Goal: Communication & Community: Answer question/provide support

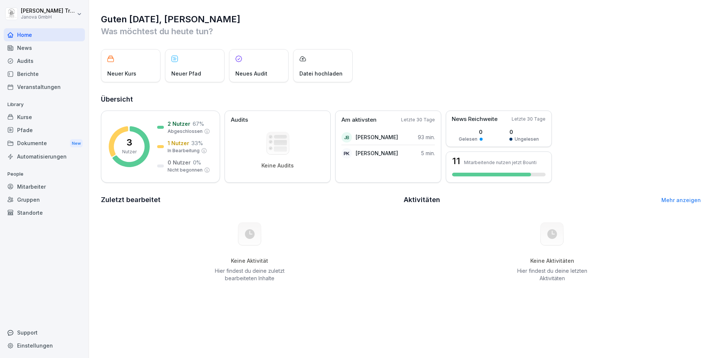
click at [33, 118] on div "Kurse" at bounding box center [44, 117] width 81 height 13
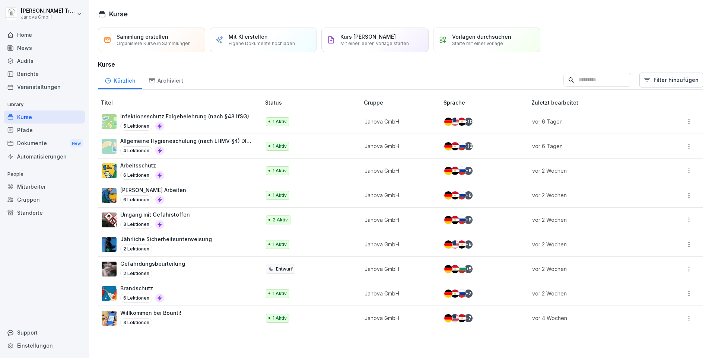
click at [30, 63] on div "Audits" at bounding box center [44, 60] width 81 height 13
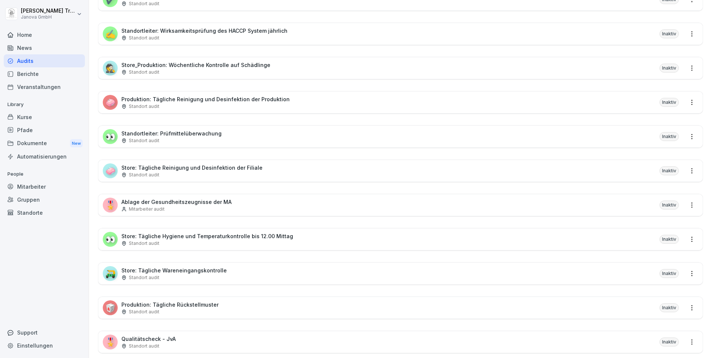
scroll to position [298, 0]
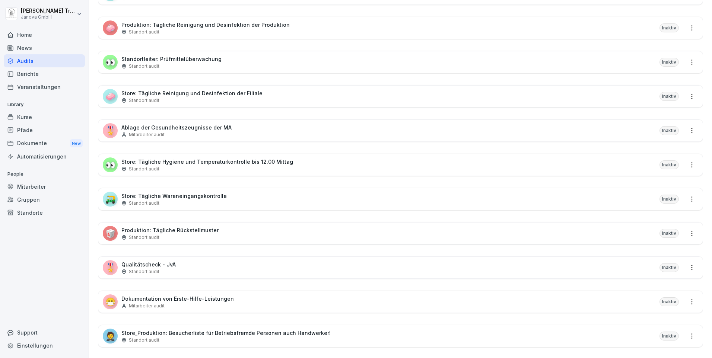
click at [144, 268] on p "Standort audit" at bounding box center [144, 271] width 31 height 7
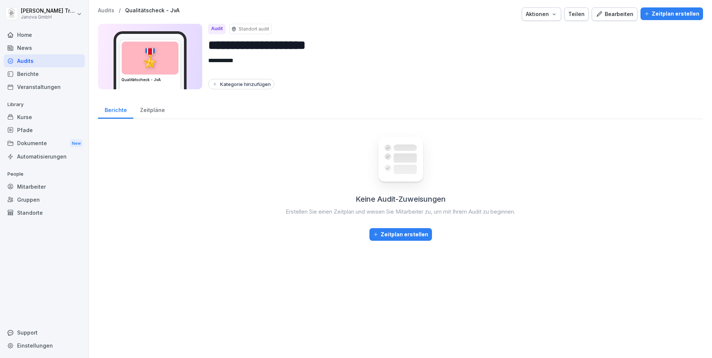
click at [613, 16] on div "Bearbeiten" at bounding box center [615, 14] width 38 height 8
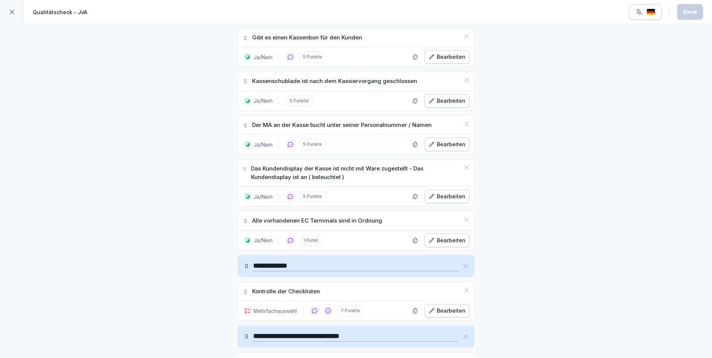
scroll to position [1601, 0]
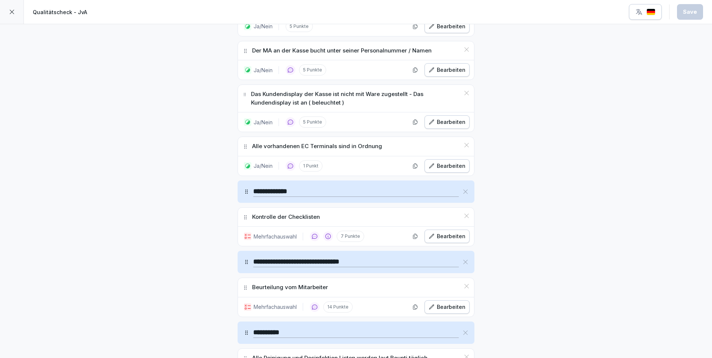
click at [457, 306] on div "Bearbeiten" at bounding box center [447, 307] width 37 height 8
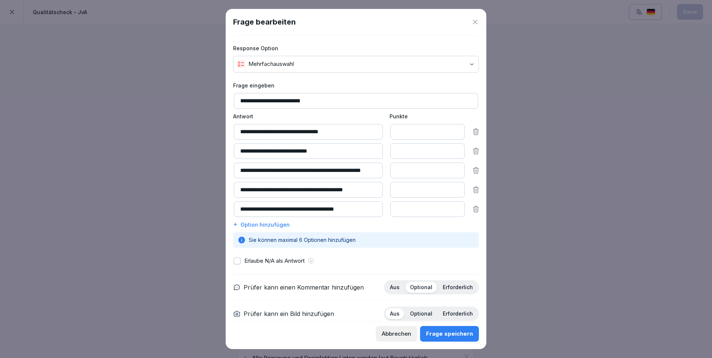
click at [476, 22] on icon at bounding box center [474, 21] width 7 height 7
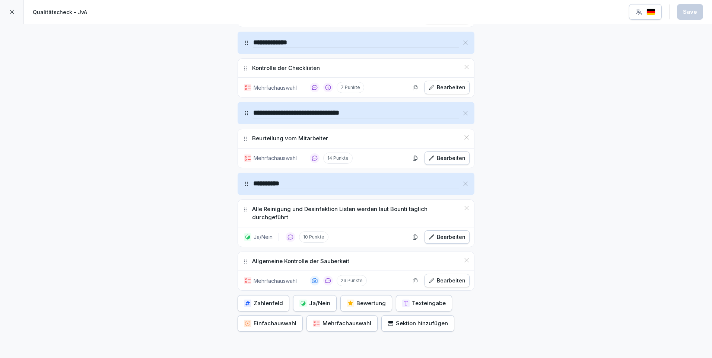
scroll to position [1804, 0]
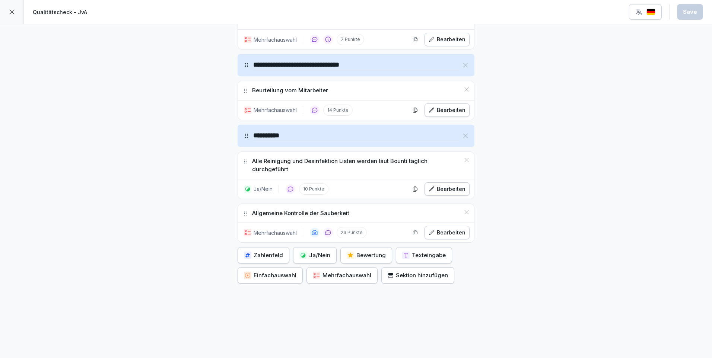
click at [452, 229] on div "Bearbeiten" at bounding box center [447, 233] width 37 height 8
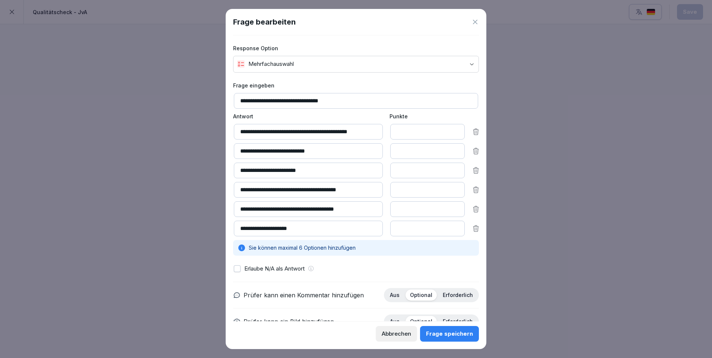
click at [477, 23] on icon at bounding box center [475, 22] width 4 height 4
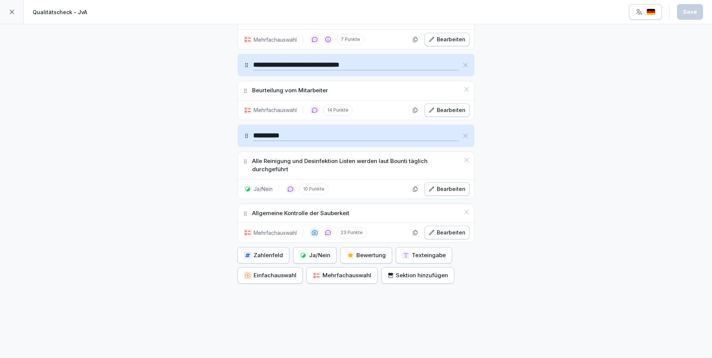
click at [416, 274] on button "Sektion hinzufügen" at bounding box center [417, 275] width 73 height 16
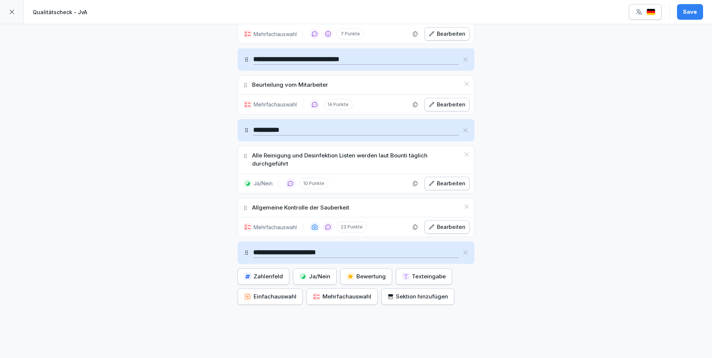
type input "**********"
click at [322, 278] on div "Ja/Nein" at bounding box center [314, 277] width 31 height 8
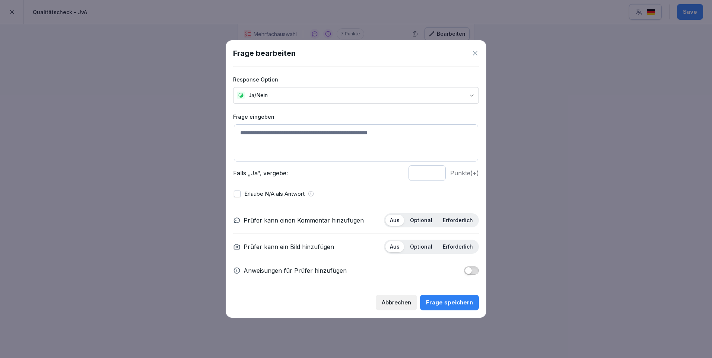
click at [292, 131] on textarea at bounding box center [356, 142] width 244 height 37
click at [245, 133] on textarea "**********" at bounding box center [356, 142] width 244 height 37
type textarea "**********"
type input "*"
click at [436, 176] on input "*" at bounding box center [426, 173] width 37 height 16
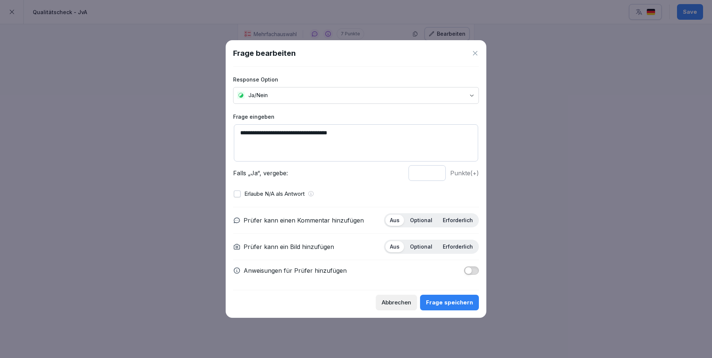
click at [426, 218] on p "Optional" at bounding box center [421, 220] width 22 height 7
click at [424, 244] on p "Optional" at bounding box center [421, 247] width 22 height 7
click at [451, 300] on div "Frage speichern" at bounding box center [449, 303] width 47 height 8
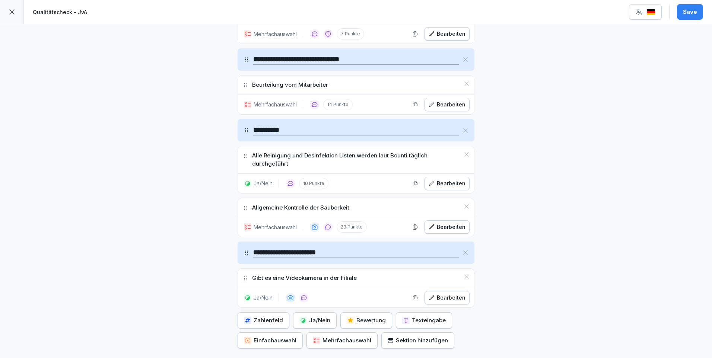
click at [312, 322] on div "Ja/Nein" at bounding box center [314, 321] width 31 height 8
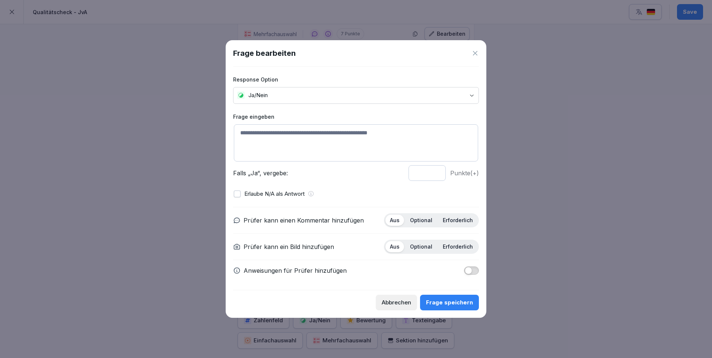
click at [272, 134] on textarea at bounding box center [356, 142] width 244 height 37
type textarea "**********"
type input "*"
click at [434, 174] on input "*" at bounding box center [426, 173] width 37 height 16
click at [286, 132] on textarea "**********" at bounding box center [356, 142] width 244 height 37
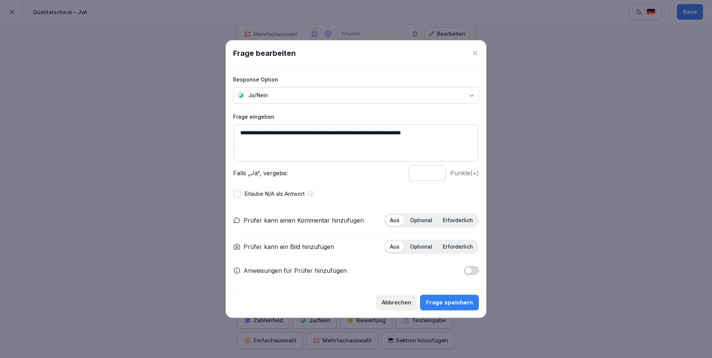
click at [352, 134] on textarea "**********" at bounding box center [356, 142] width 244 height 37
type textarea "**********"
drag, startPoint x: 421, startPoint y: 219, endPoint x: 426, endPoint y: 236, distance: 18.2
click at [421, 218] on p "Optional" at bounding box center [421, 220] width 22 height 7
click at [425, 246] on p "Optional" at bounding box center [421, 247] width 22 height 7
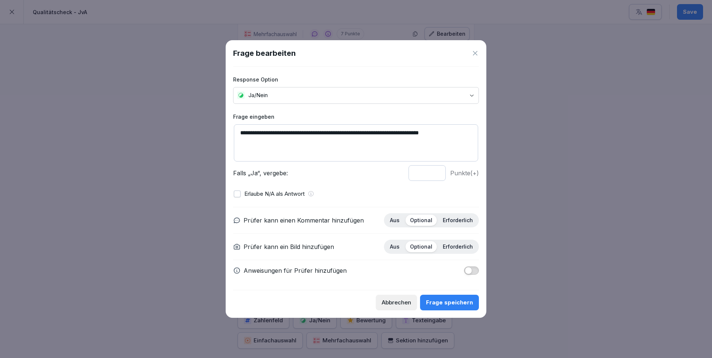
click at [458, 303] on div "Frage speichern" at bounding box center [449, 303] width 47 height 8
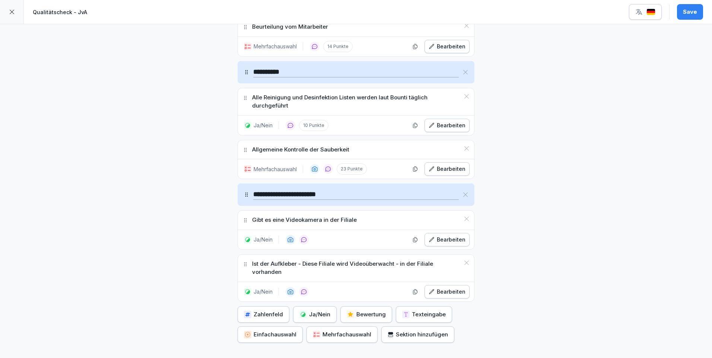
scroll to position [1927, 0]
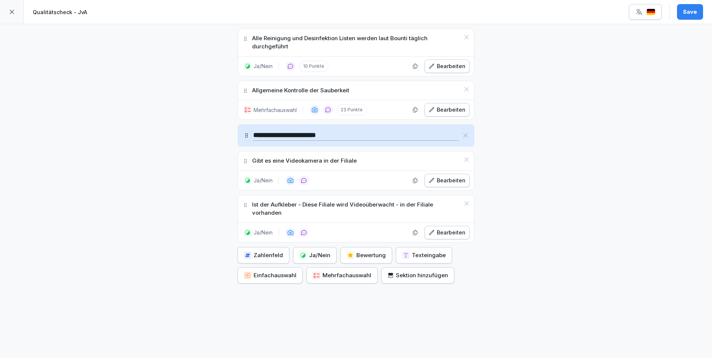
click at [317, 251] on div "Ja/Nein" at bounding box center [314, 255] width 31 height 8
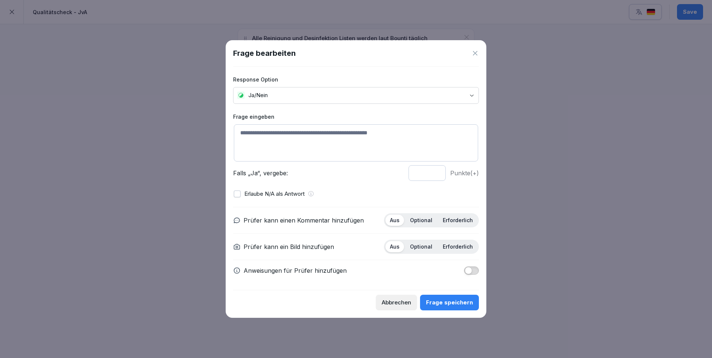
click at [254, 133] on textarea at bounding box center [356, 142] width 244 height 37
type textarea "**********"
type input "*"
click at [435, 175] on input "*" at bounding box center [426, 173] width 37 height 16
click at [424, 221] on p "Optional" at bounding box center [421, 220] width 22 height 7
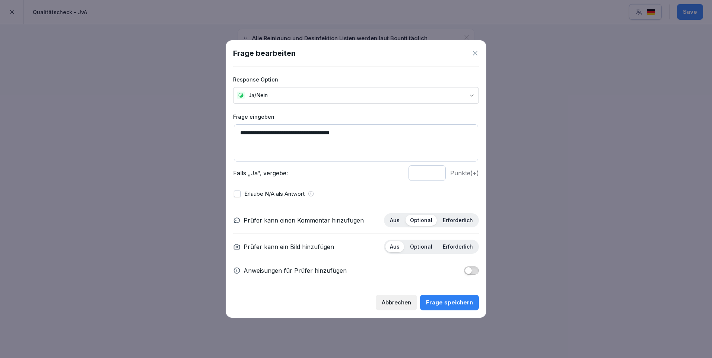
click at [425, 245] on p "Optional" at bounding box center [421, 247] width 22 height 7
click at [454, 301] on div "Frage speichern" at bounding box center [449, 303] width 47 height 8
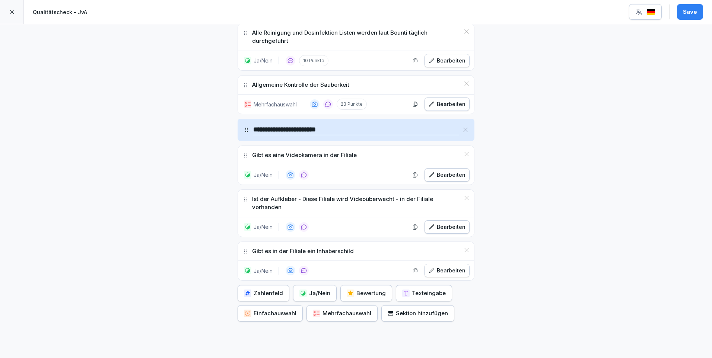
click at [420, 311] on div "Sektion hinzufügen" at bounding box center [418, 313] width 60 height 8
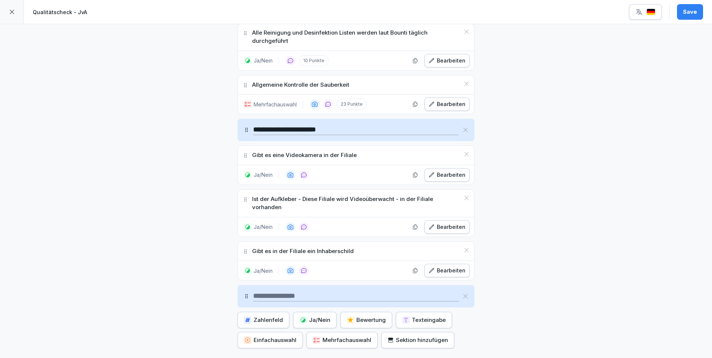
click at [462, 294] on icon at bounding box center [465, 296] width 6 height 6
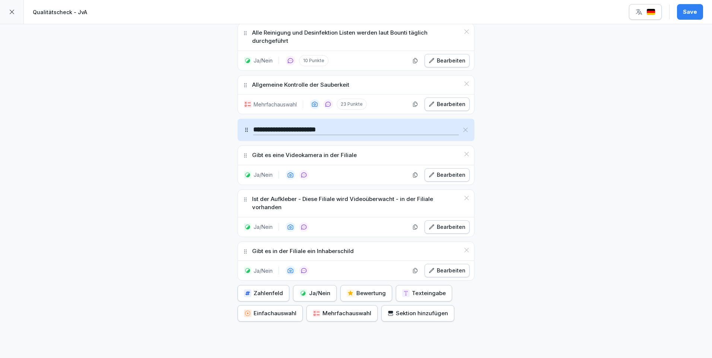
click at [315, 295] on div "Ja/Nein" at bounding box center [314, 293] width 31 height 8
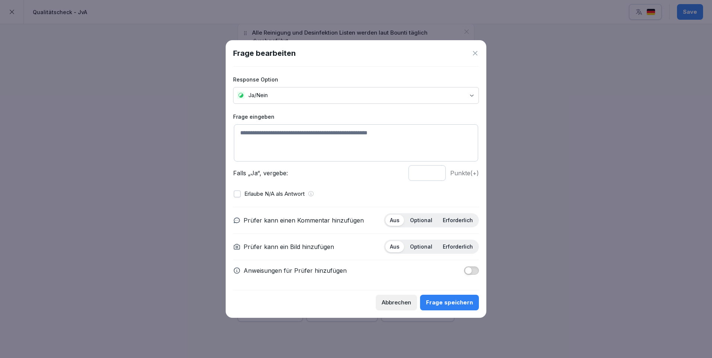
click at [277, 131] on textarea at bounding box center [356, 142] width 244 height 37
type textarea "**********"
type input "*"
click at [435, 175] on input "*" at bounding box center [426, 173] width 37 height 16
click at [427, 223] on div "Optional" at bounding box center [421, 220] width 31 height 11
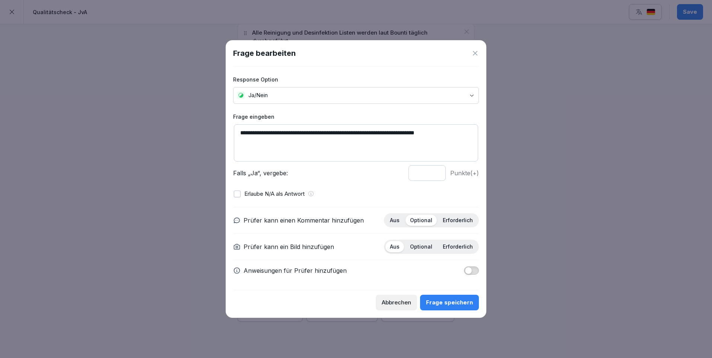
click at [429, 248] on p "Optional" at bounding box center [421, 247] width 22 height 7
click at [457, 303] on div "Frage speichern" at bounding box center [449, 303] width 47 height 8
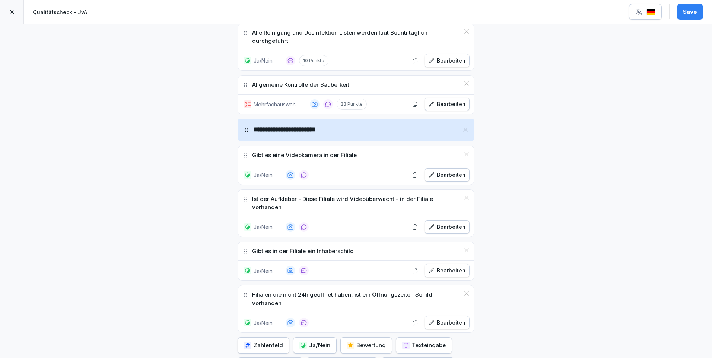
click at [319, 341] on div "Ja/Nein" at bounding box center [314, 345] width 31 height 8
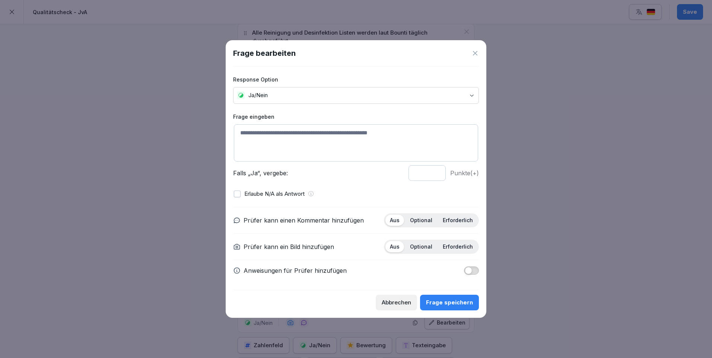
click at [260, 133] on textarea at bounding box center [356, 142] width 244 height 37
type textarea "**********"
type input "*"
click at [437, 175] on input "*" at bounding box center [426, 173] width 37 height 16
click at [429, 223] on p "Optional" at bounding box center [421, 220] width 22 height 7
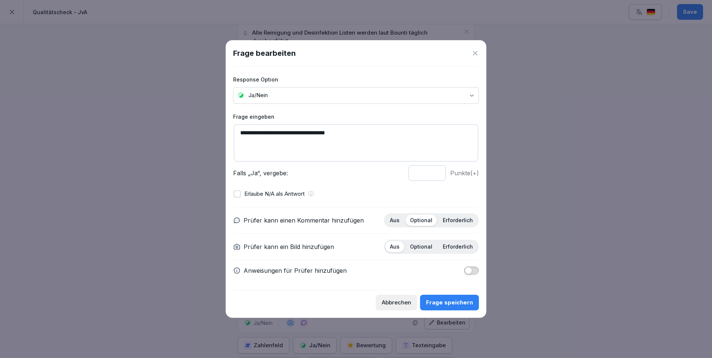
click at [420, 249] on p "Optional" at bounding box center [421, 247] width 22 height 7
click at [459, 302] on div "Frage speichern" at bounding box center [449, 303] width 47 height 8
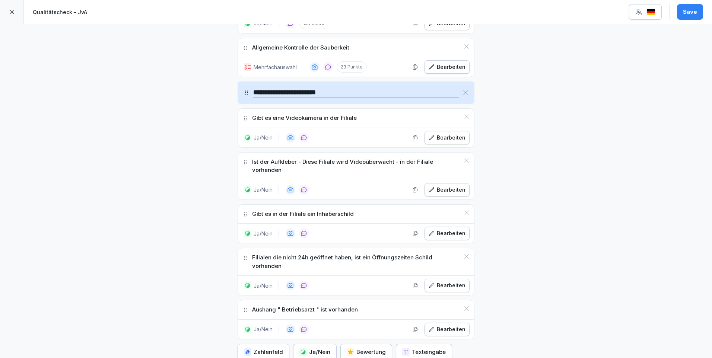
scroll to position [2001, 0]
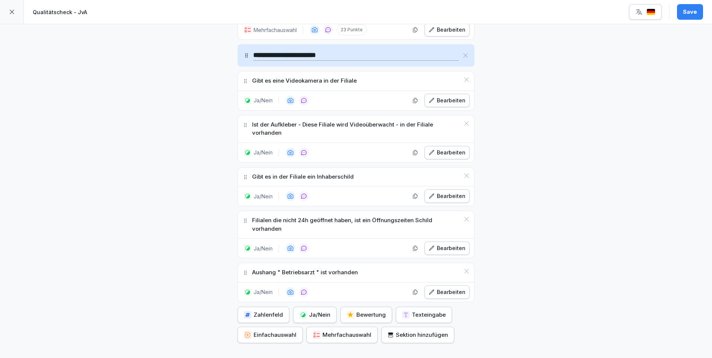
click at [318, 311] on div "Ja/Nein" at bounding box center [314, 315] width 31 height 8
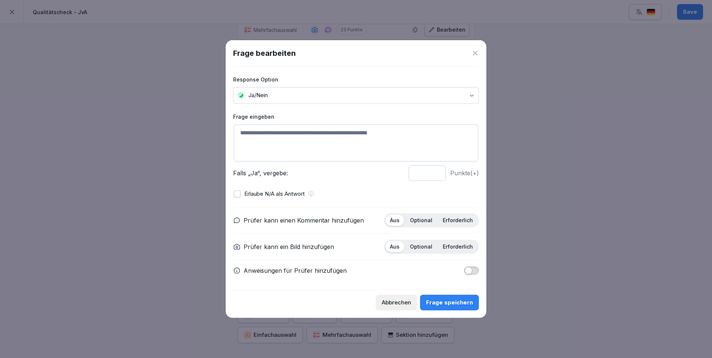
click at [268, 132] on textarea at bounding box center [356, 142] width 244 height 37
type textarea "**********"
type input "*"
click at [436, 174] on input "*" at bounding box center [426, 173] width 37 height 16
click at [426, 222] on p "Optional" at bounding box center [421, 220] width 22 height 7
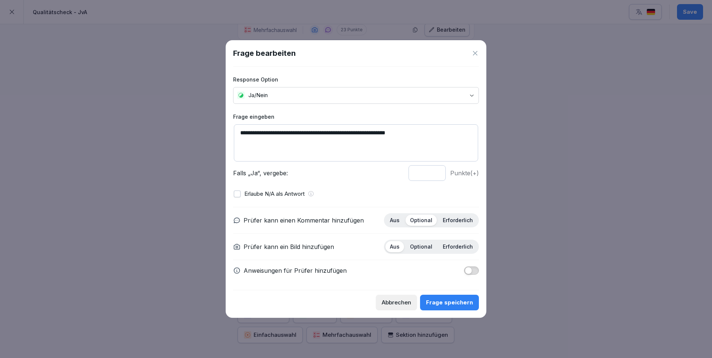
click at [427, 245] on p "Optional" at bounding box center [421, 247] width 22 height 7
click at [465, 304] on div "Frage speichern" at bounding box center [449, 303] width 47 height 8
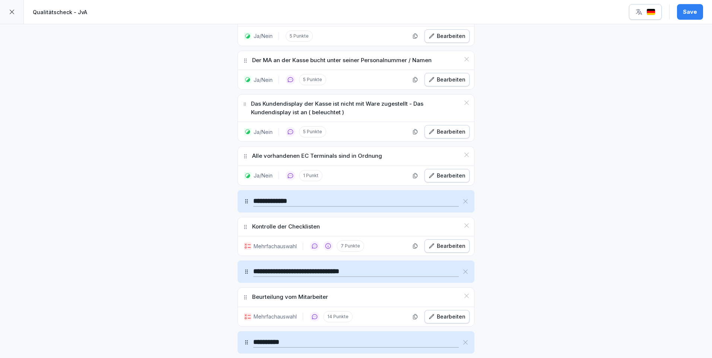
scroll to position [1629, 0]
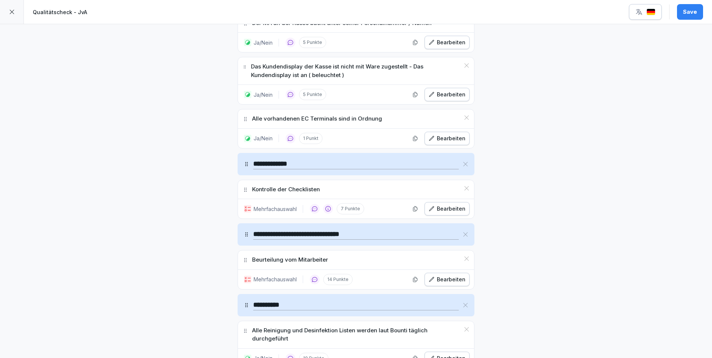
click at [440, 209] on div "Bearbeiten" at bounding box center [447, 209] width 37 height 8
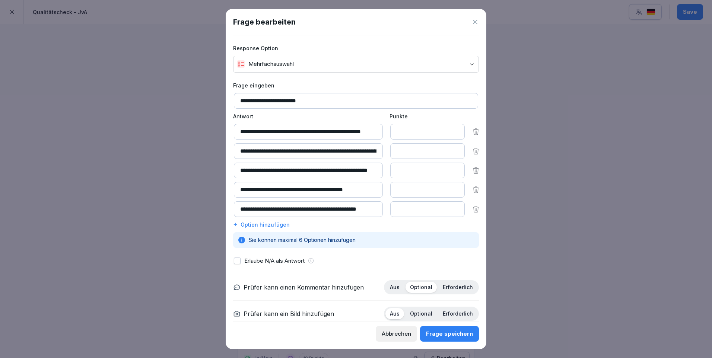
click at [474, 330] on button "Frage speichern" at bounding box center [449, 334] width 59 height 16
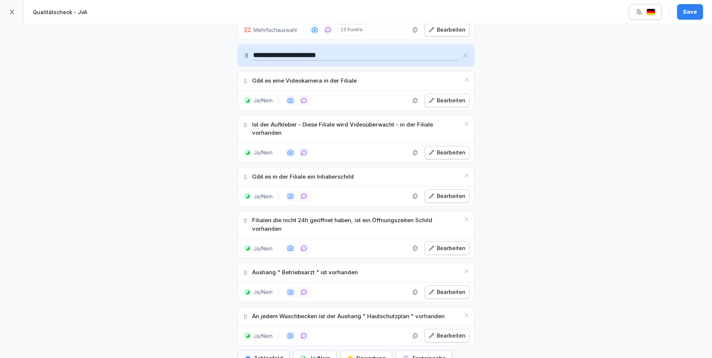
scroll to position [2076, 0]
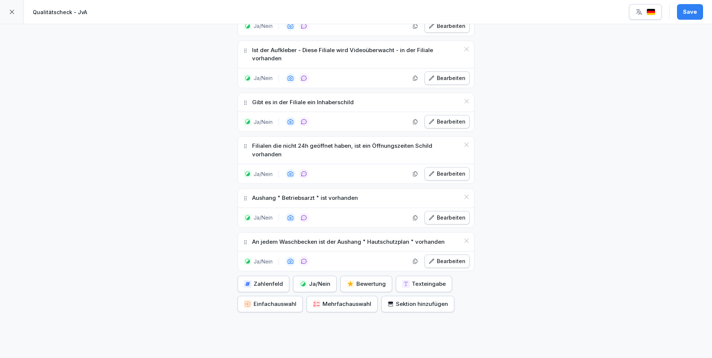
click at [691, 12] on div "Save" at bounding box center [690, 12] width 14 height 8
click at [13, 13] on icon at bounding box center [12, 12] width 6 height 6
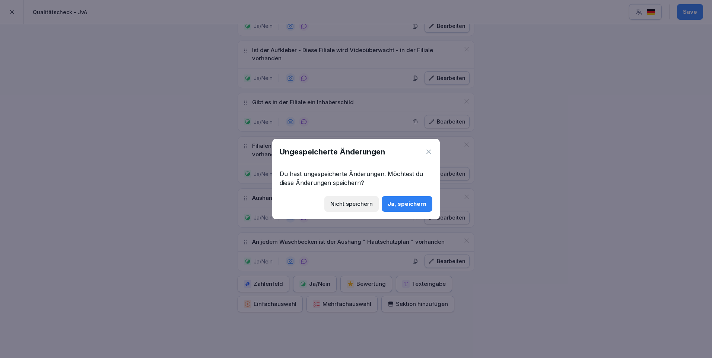
click at [407, 203] on div "Ja, speichern" at bounding box center [407, 204] width 39 height 8
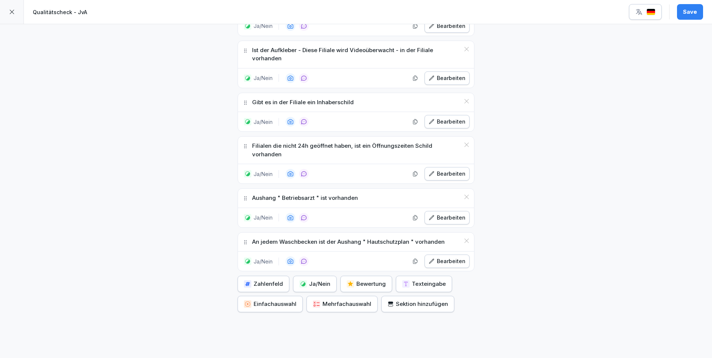
click at [690, 15] on div "Save" at bounding box center [690, 12] width 14 height 8
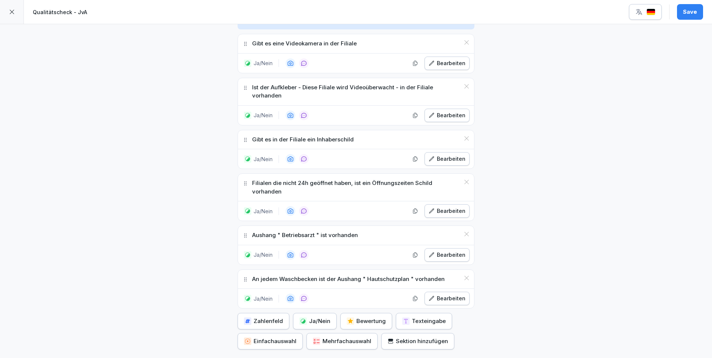
scroll to position [2001, 0]
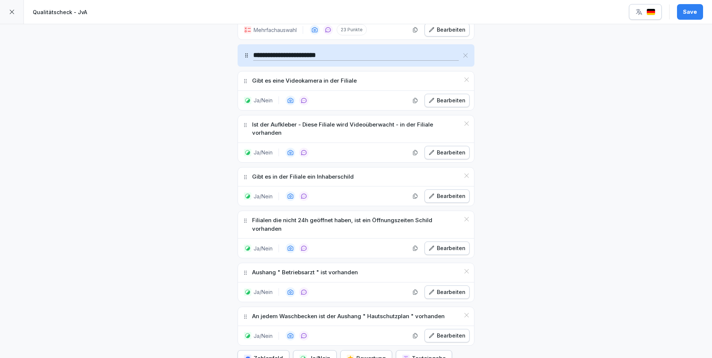
click at [696, 7] on button "Save" at bounding box center [690, 12] width 26 height 16
click at [7, 13] on div at bounding box center [12, 12] width 24 height 24
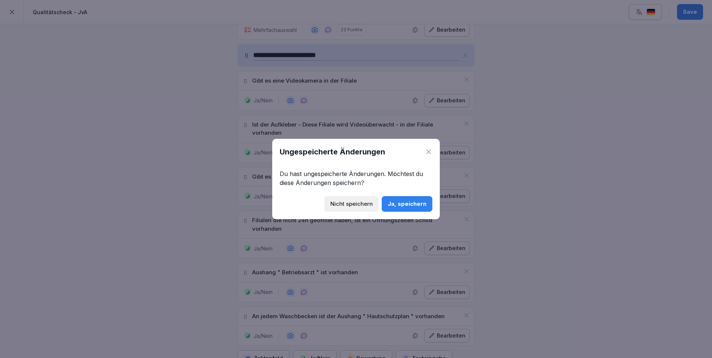
click at [358, 203] on div "Nicht speichern" at bounding box center [351, 204] width 42 height 8
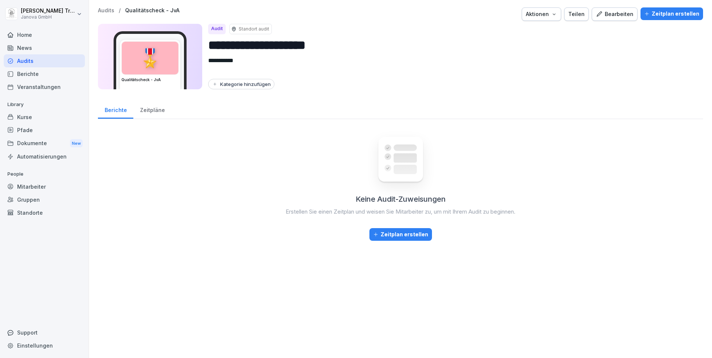
click at [621, 15] on div "Bearbeiten" at bounding box center [615, 14] width 38 height 8
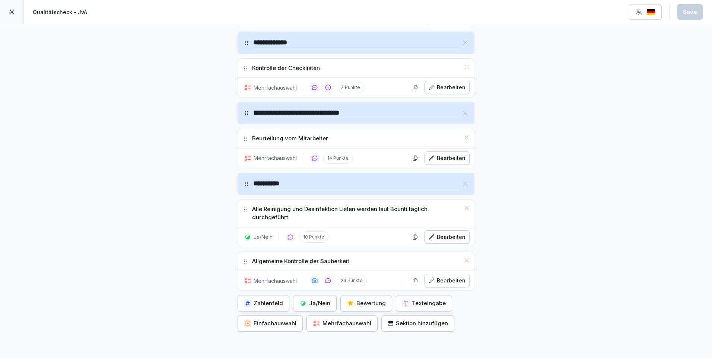
scroll to position [1804, 0]
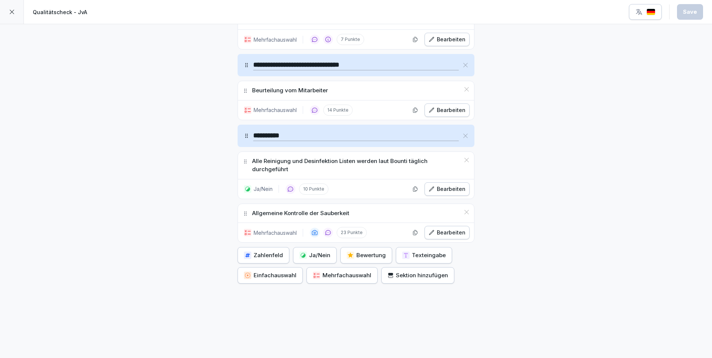
click at [422, 271] on div "Sektion hinzufügen" at bounding box center [418, 275] width 60 height 8
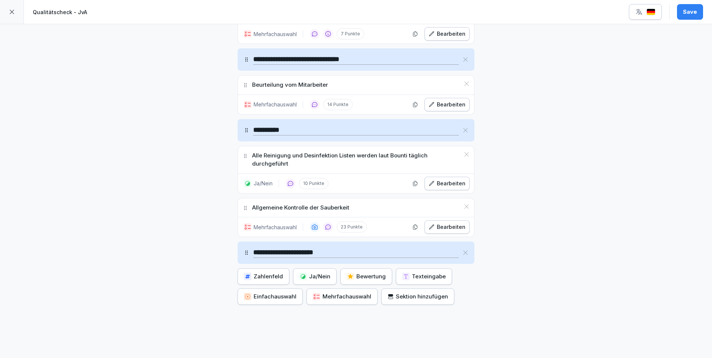
click at [267, 252] on input "**********" at bounding box center [356, 253] width 206 height 10
type input "**********"
click at [693, 12] on div "Save" at bounding box center [690, 12] width 14 height 8
click at [695, 16] on button "Save" at bounding box center [690, 12] width 26 height 16
click at [12, 11] on icon at bounding box center [12, 12] width 6 height 6
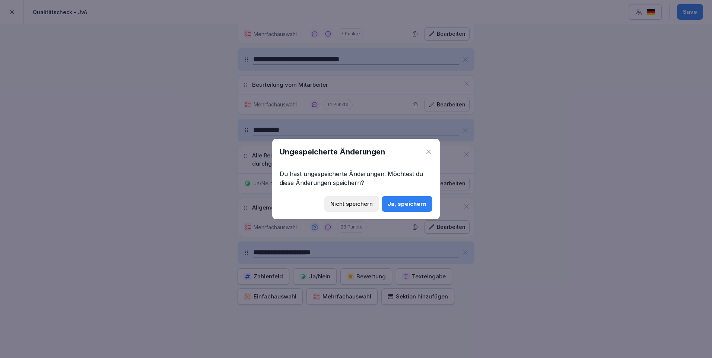
click at [365, 205] on div "Nicht speichern" at bounding box center [351, 204] width 42 height 8
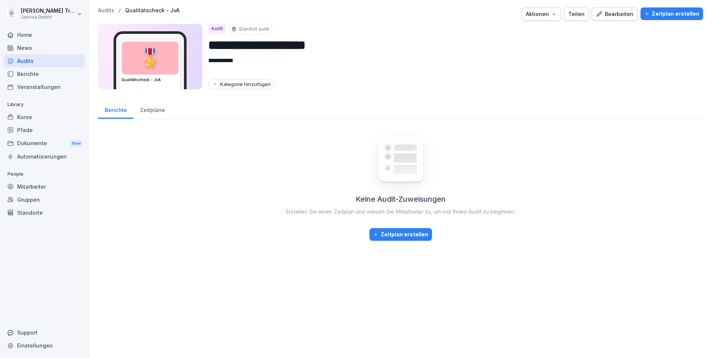
click at [42, 182] on div "Mitarbeiter" at bounding box center [44, 186] width 81 height 13
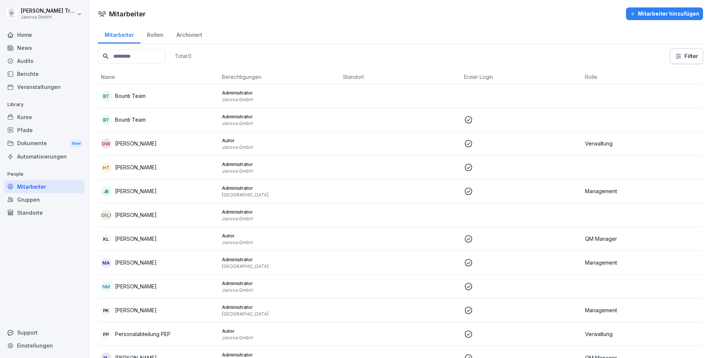
click at [240, 308] on p "Administrator" at bounding box center [279, 307] width 115 height 7
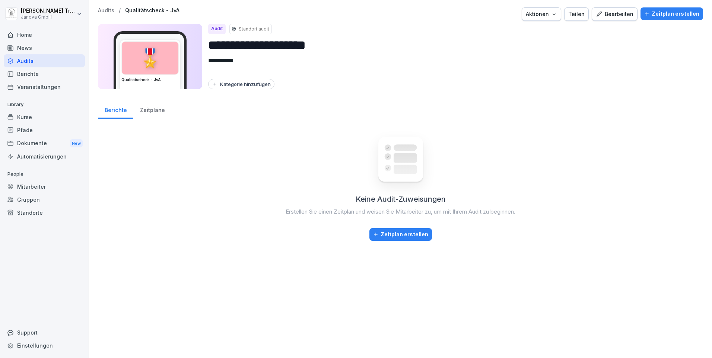
click at [32, 335] on div "Support" at bounding box center [44, 332] width 81 height 13
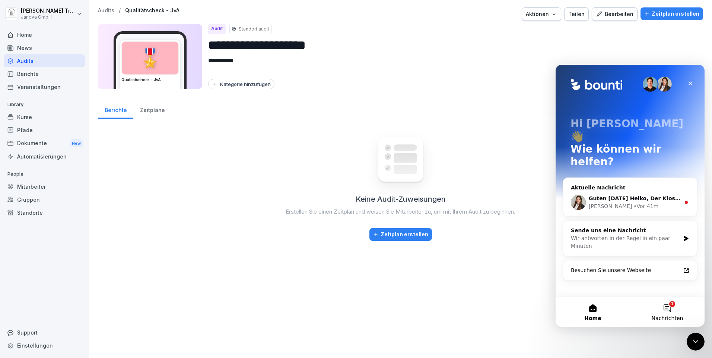
click at [670, 306] on button "1 Nachrichten" at bounding box center [667, 312] width 74 height 30
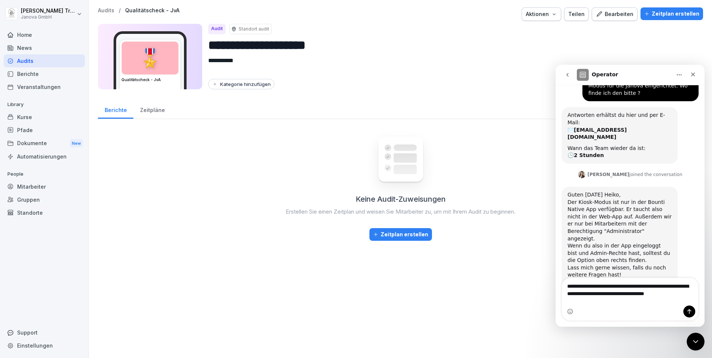
scroll to position [51, 0]
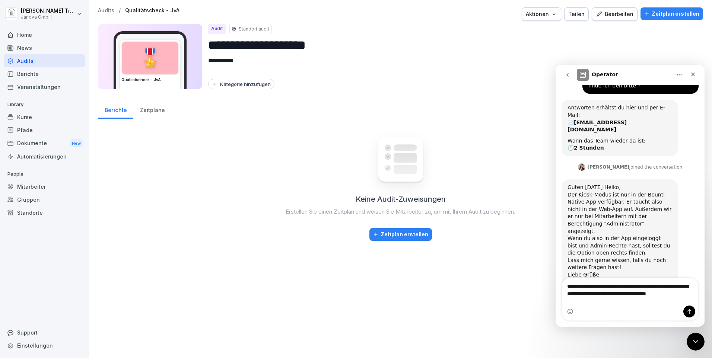
click at [649, 292] on textarea "**********" at bounding box center [630, 292] width 136 height 28
click at [598, 303] on textarea "**********" at bounding box center [630, 292] width 136 height 28
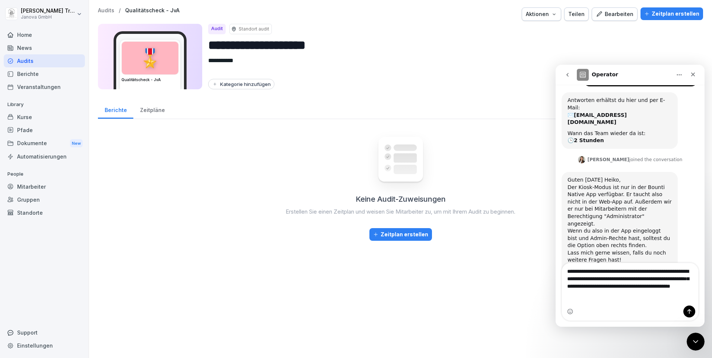
click at [624, 298] on textarea "**********" at bounding box center [630, 280] width 136 height 35
click at [621, 298] on textarea "**********" at bounding box center [630, 280] width 136 height 35
type textarea "**********"
click at [690, 309] on icon "Sende eine Nachricht…" at bounding box center [689, 312] width 6 height 6
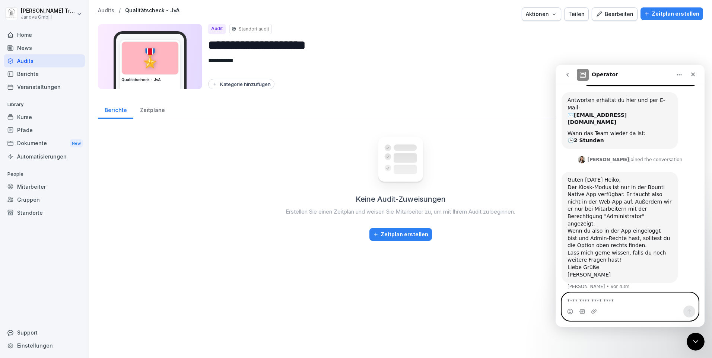
scroll to position [87, 0]
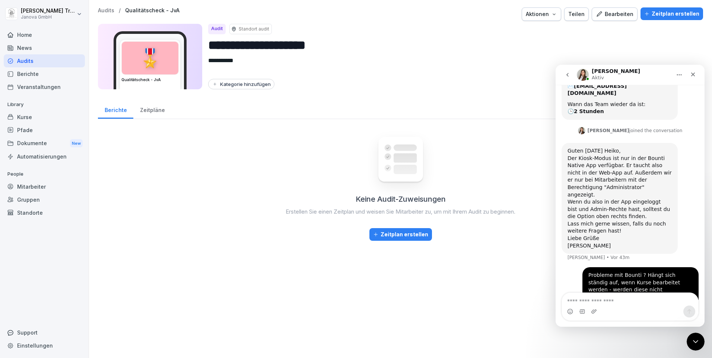
click at [34, 59] on div "Audits" at bounding box center [44, 60] width 81 height 13
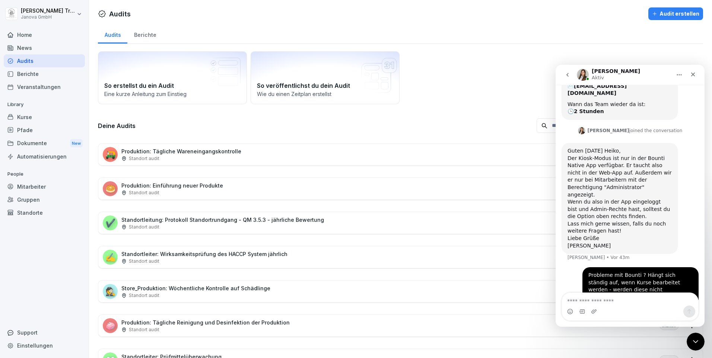
click at [24, 117] on div "Kurse" at bounding box center [44, 117] width 81 height 13
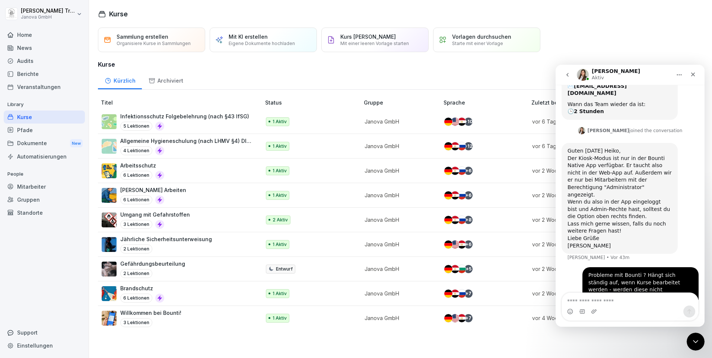
click at [182, 117] on p "Infektionsschutz Folgebelehrung (nach §43 IfSG)" at bounding box center [184, 116] width 129 height 8
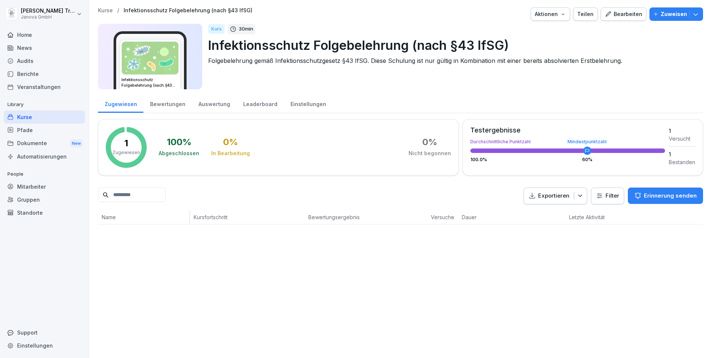
click at [630, 14] on div "Bearbeiten" at bounding box center [624, 14] width 38 height 8
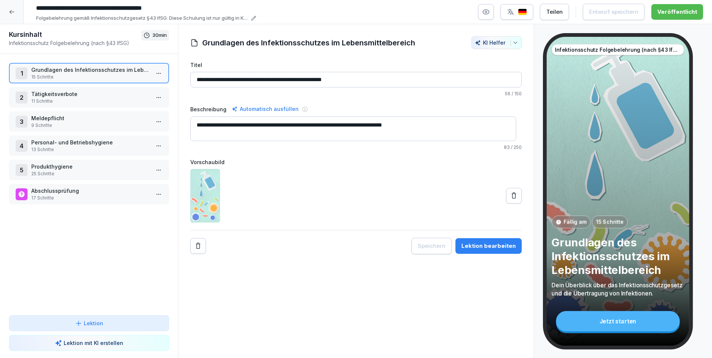
click at [429, 124] on textarea "**********" at bounding box center [353, 129] width 326 height 25
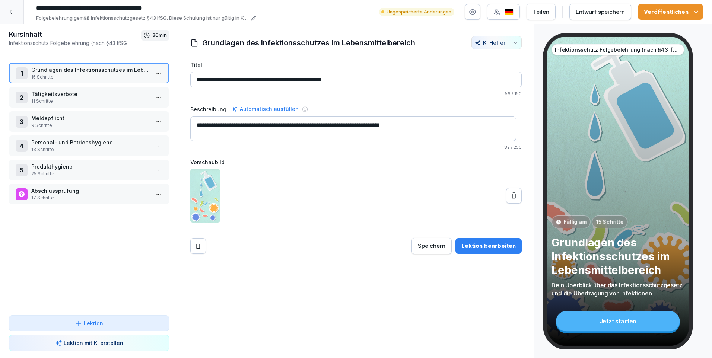
type textarea "**********"
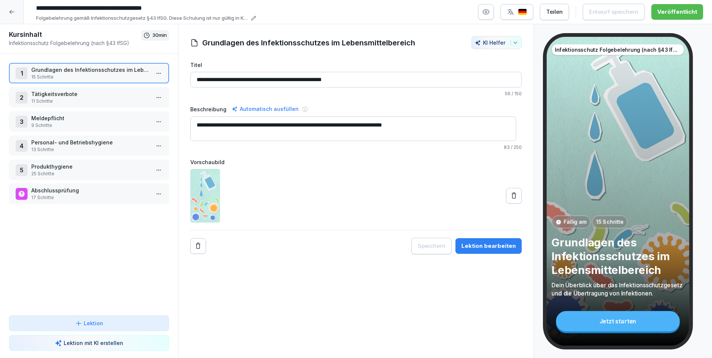
click at [59, 189] on p "Abschlussprüfung" at bounding box center [90, 191] width 118 height 8
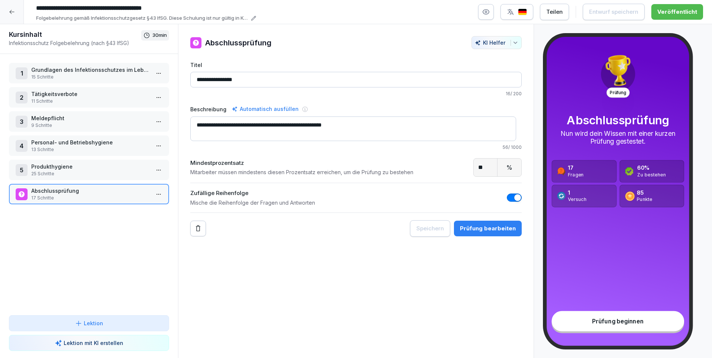
click at [59, 189] on p "Abschlussprüfung" at bounding box center [90, 191] width 118 height 8
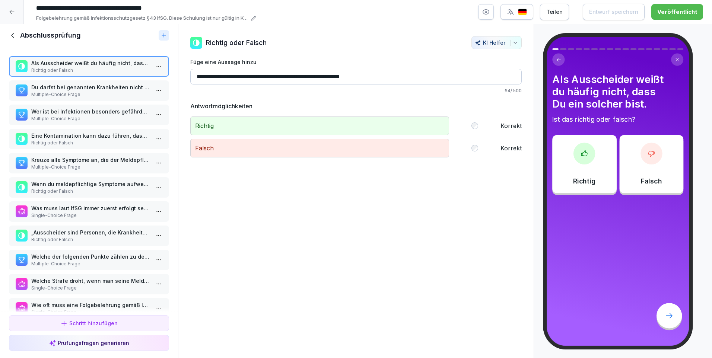
click at [92, 141] on p "Richtig oder Falsch" at bounding box center [90, 143] width 118 height 7
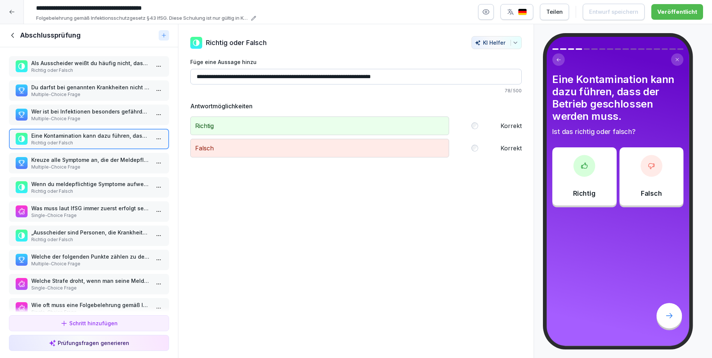
click at [426, 74] on input "**********" at bounding box center [355, 77] width 331 height 16
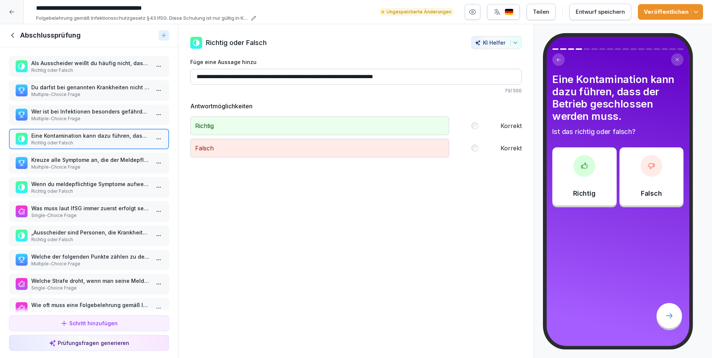
type input "**********"
click at [666, 11] on div "Veröffentlichen" at bounding box center [670, 12] width 53 height 8
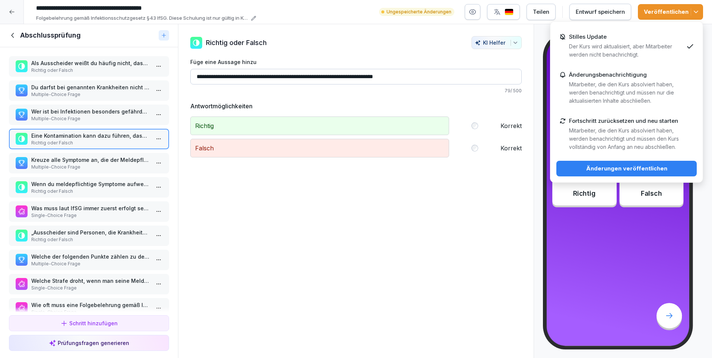
click at [619, 41] on div "Stilles Update Der Kurs wird aktualisiert, aber Mitarbeiter werden nicht benach…" at bounding box center [626, 46] width 114 height 25
click at [624, 168] on div "Änderungen veröffentlichen" at bounding box center [626, 169] width 128 height 8
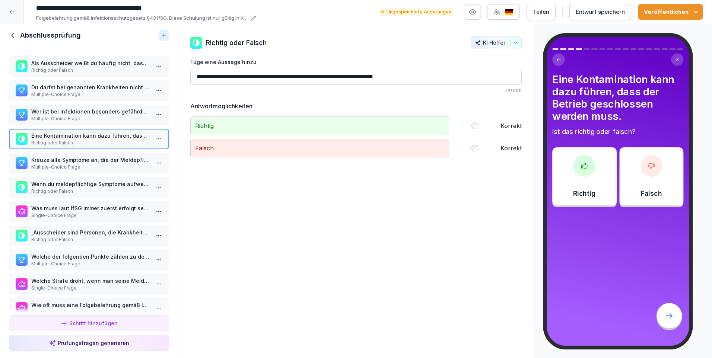
click at [9, 9] on div at bounding box center [12, 12] width 24 height 24
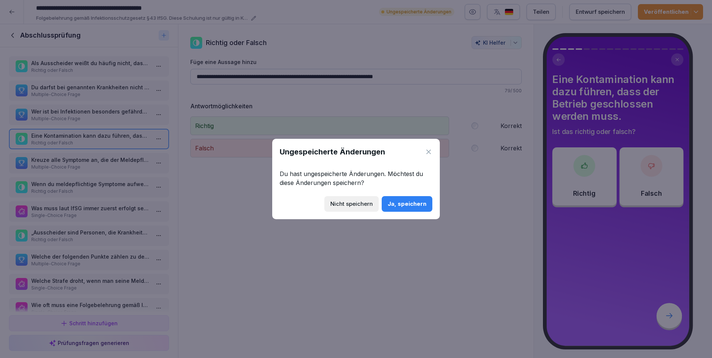
click at [355, 207] on div "Nicht speichern" at bounding box center [351, 204] width 42 height 8
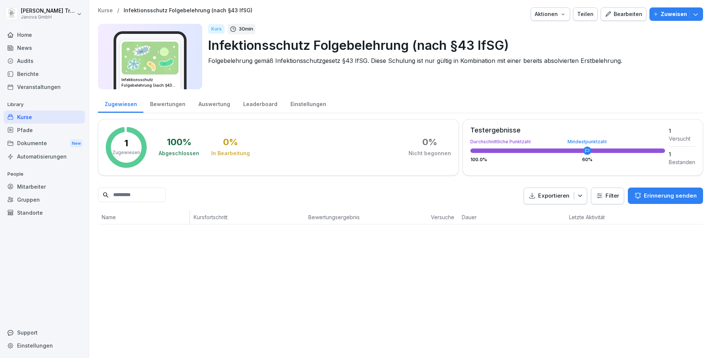
click at [29, 37] on div "Home" at bounding box center [44, 34] width 81 height 13
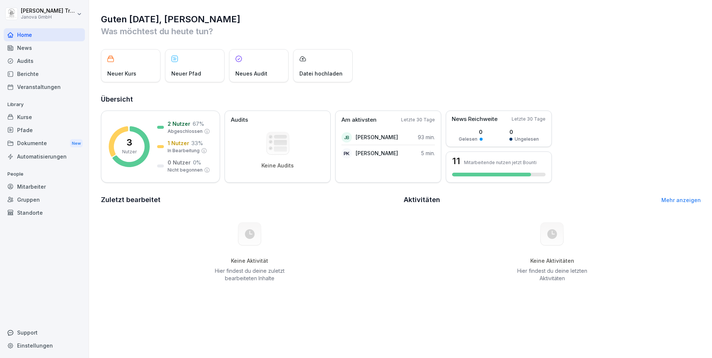
click at [36, 331] on div "Support" at bounding box center [44, 332] width 81 height 13
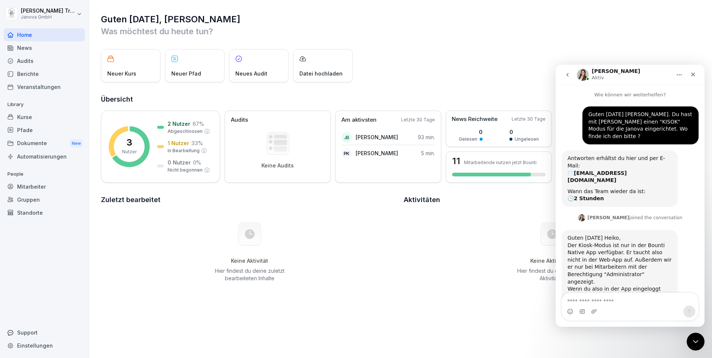
scroll to position [158, 0]
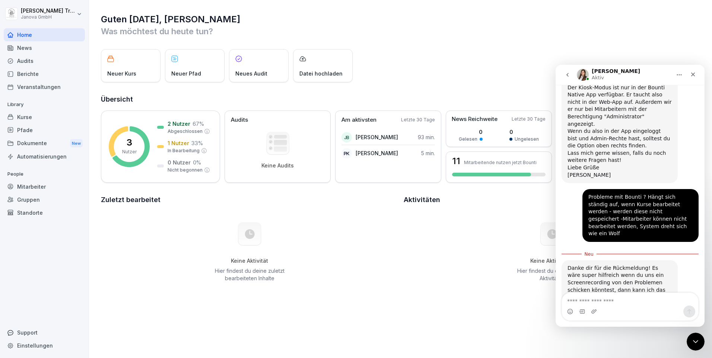
click at [41, 187] on div "Mitarbeiter" at bounding box center [44, 186] width 81 height 13
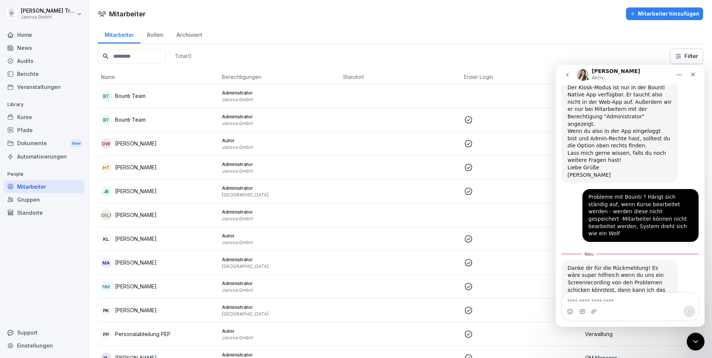
click at [242, 259] on p "Administrator" at bounding box center [279, 259] width 115 height 7
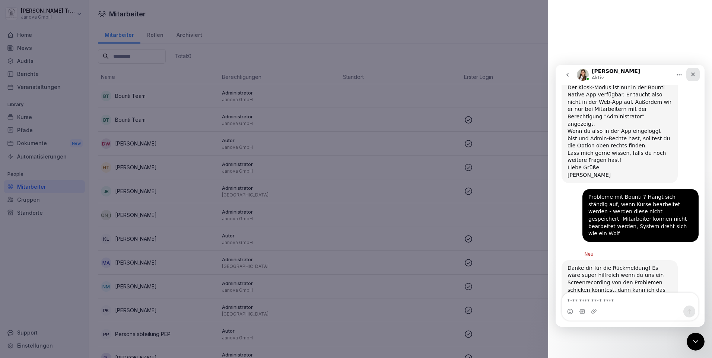
click at [691, 74] on icon "Schließen" at bounding box center [693, 74] width 6 height 6
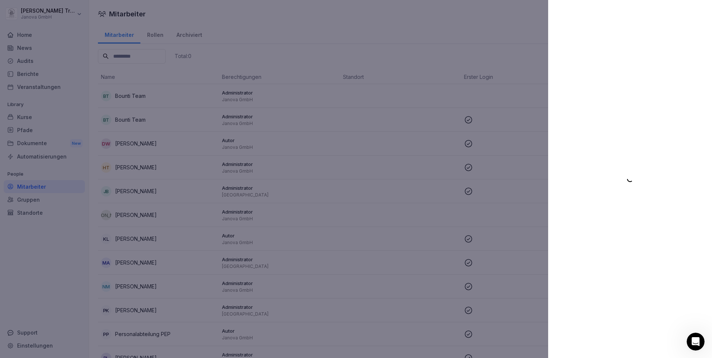
scroll to position [146, 0]
click at [29, 188] on div at bounding box center [356, 179] width 712 height 358
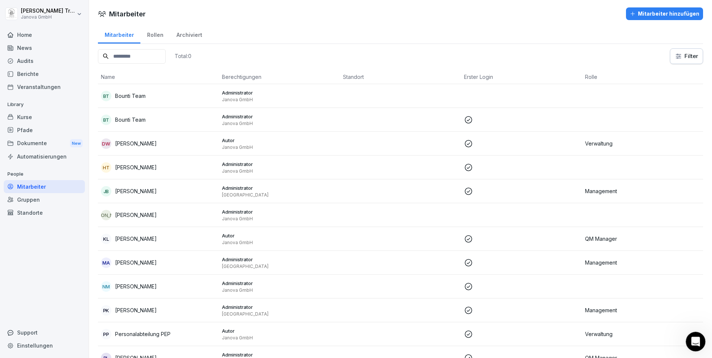
click at [696, 341] on icon "Intercom-Nachrichtendienst öffnen" at bounding box center [695, 341] width 12 height 12
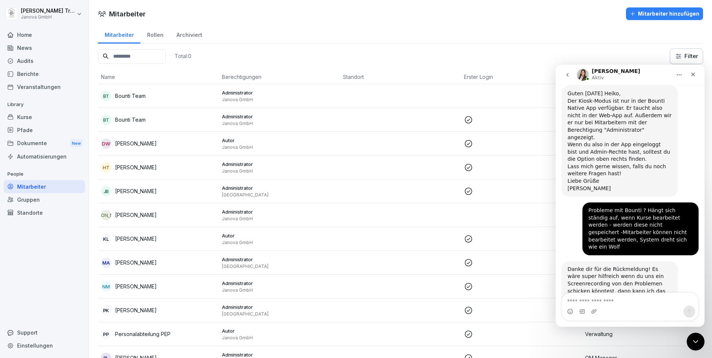
click at [578, 299] on textarea "Nachricht senden..." at bounding box center [630, 299] width 136 height 13
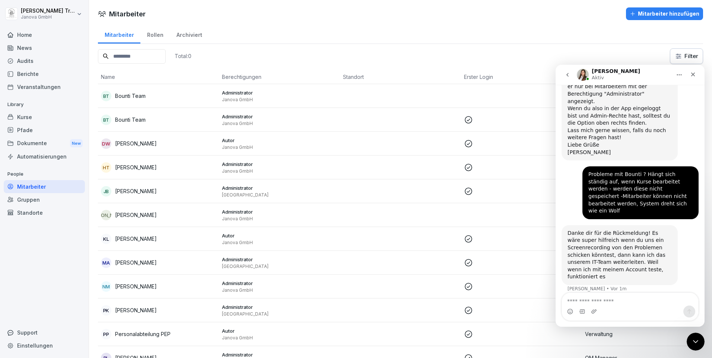
click at [612, 303] on img "Heiko sagt…" at bounding box center [643, 313] width 100 height 21
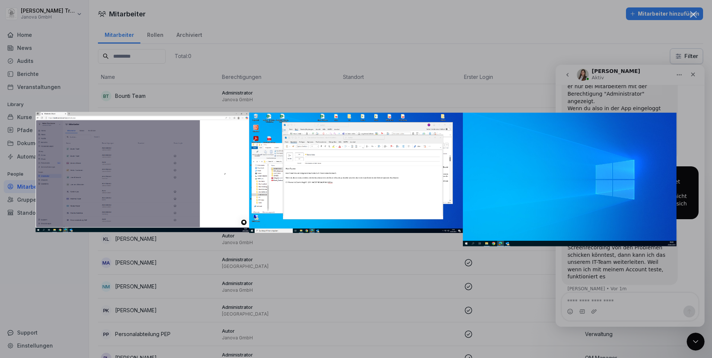
click at [685, 236] on div "Intercom Messenger" at bounding box center [356, 179] width 712 height 358
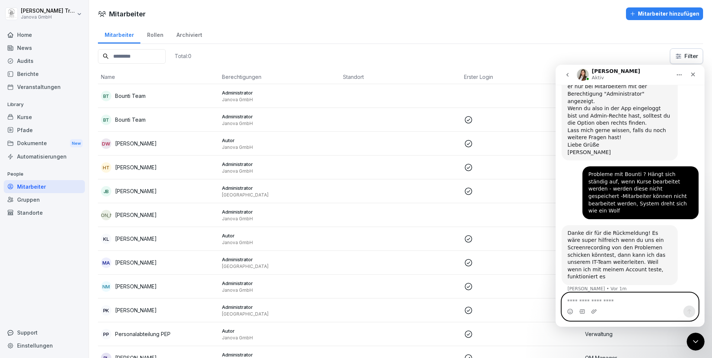
click at [629, 300] on textarea "Nachricht senden..." at bounding box center [630, 299] width 136 height 13
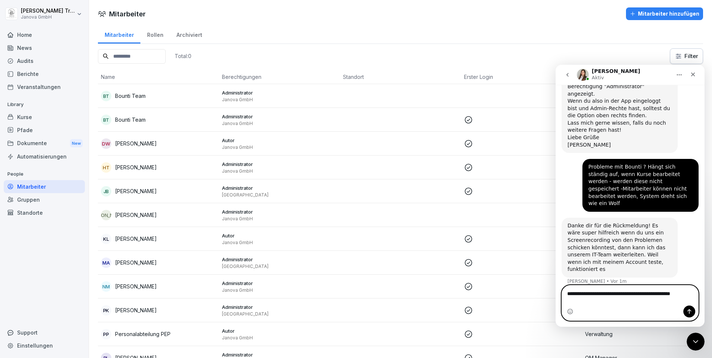
type textarea "**********"
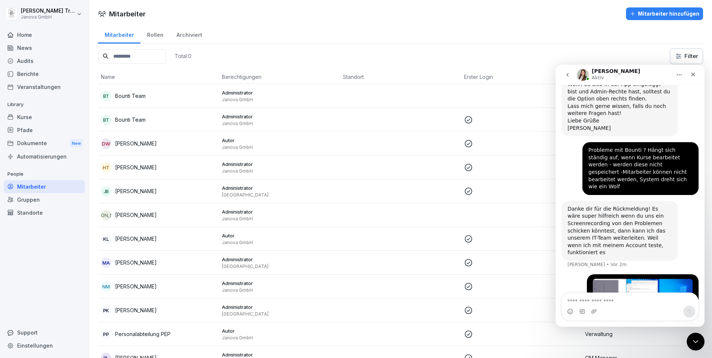
click at [32, 60] on div "Audits" at bounding box center [44, 60] width 81 height 13
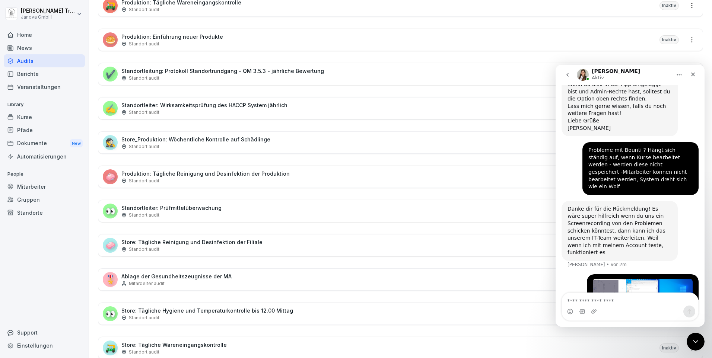
scroll to position [298, 0]
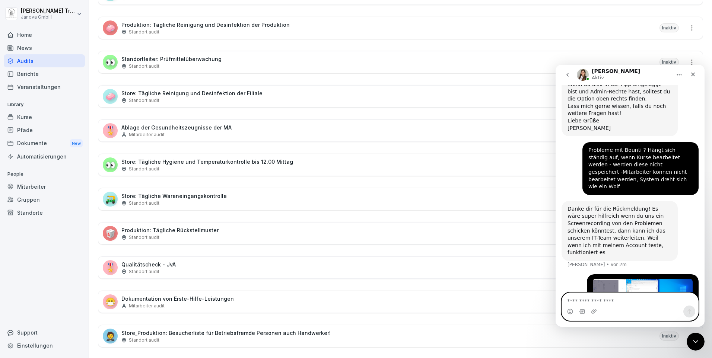
click at [601, 300] on textarea "Nachricht senden..." at bounding box center [630, 299] width 136 height 13
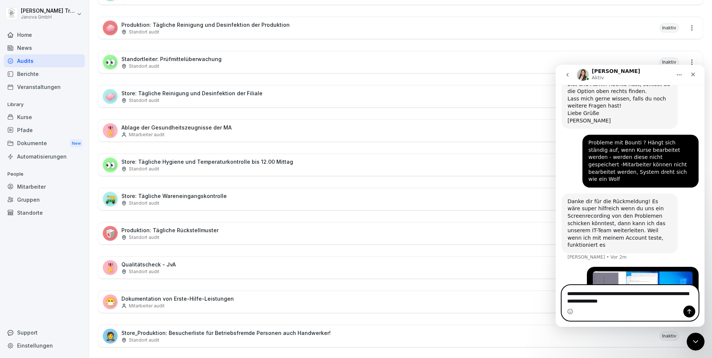
type textarea "**********"
click at [208, 163] on p "Store: Tägliche Hygiene und Temperaturkontrolle bis 12.00 Mittag" at bounding box center [207, 162] width 172 height 8
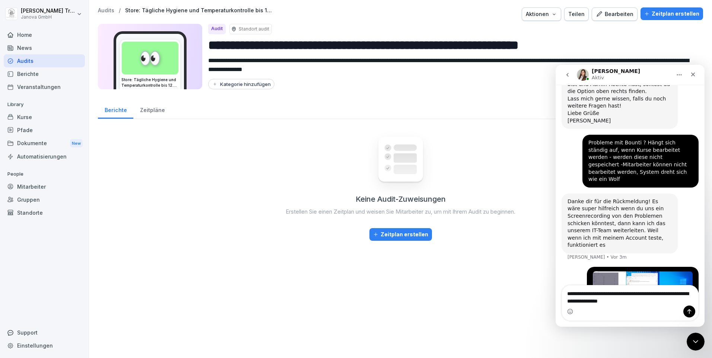
click at [626, 15] on div "Bearbeiten" at bounding box center [615, 14] width 38 height 8
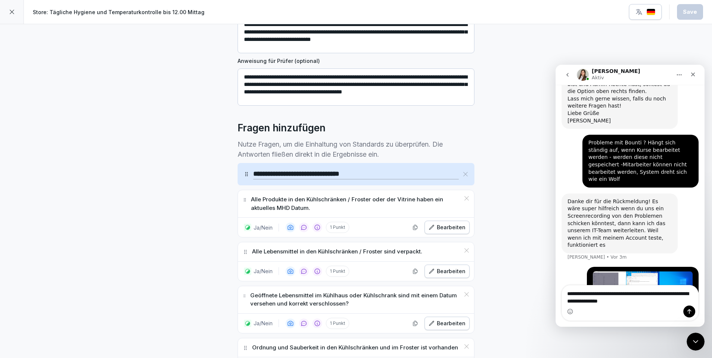
scroll to position [149, 0]
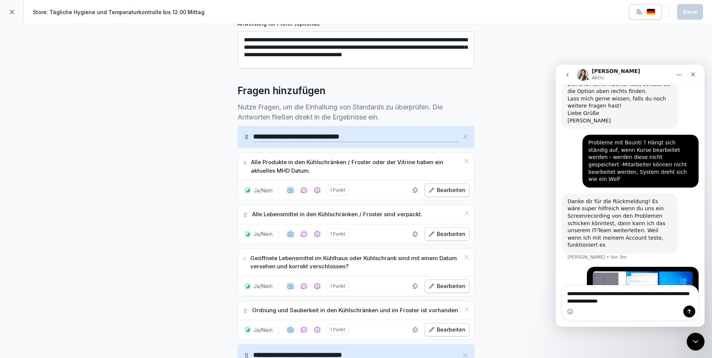
click at [316, 174] on p "Alle Produkte in den Kühlschränken / Froster oder der Vitrine haben ein aktuell…" at bounding box center [355, 166] width 209 height 17
click at [433, 187] on div "Bearbeiten" at bounding box center [447, 190] width 37 height 8
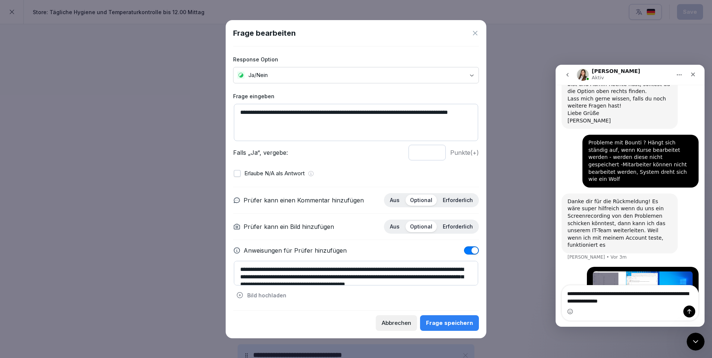
click at [274, 121] on textarea "**********" at bounding box center [356, 122] width 244 height 37
type textarea "**********"
click at [450, 323] on div "Frage speichern" at bounding box center [449, 323] width 47 height 8
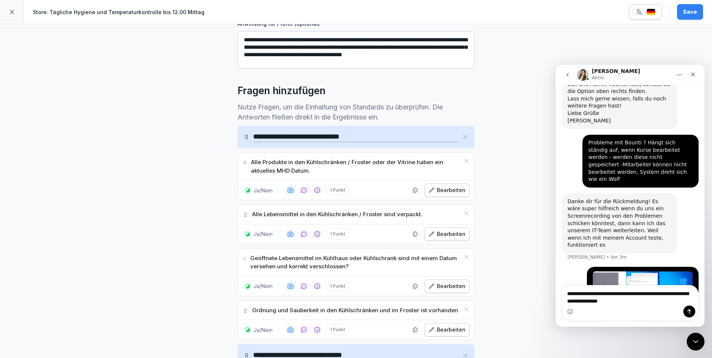
click at [687, 14] on div "Save" at bounding box center [690, 12] width 14 height 8
click at [640, 302] on textarea "**********" at bounding box center [630, 296] width 136 height 20
click at [11, 10] on icon at bounding box center [12, 12] width 6 height 6
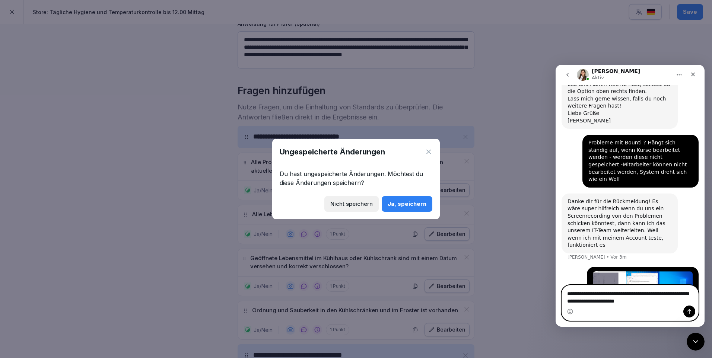
click at [667, 302] on textarea "**********" at bounding box center [630, 296] width 136 height 20
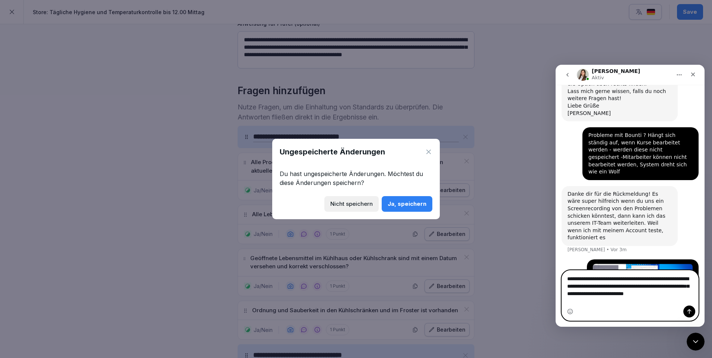
scroll to position [228, 0]
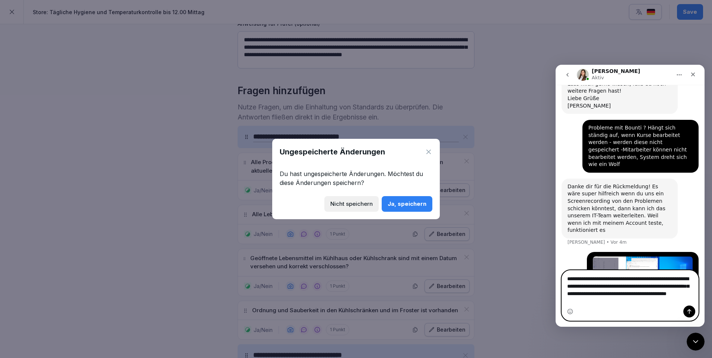
type textarea "**********"
click at [690, 311] on icon "Sende eine Nachricht…" at bounding box center [689, 312] width 6 height 6
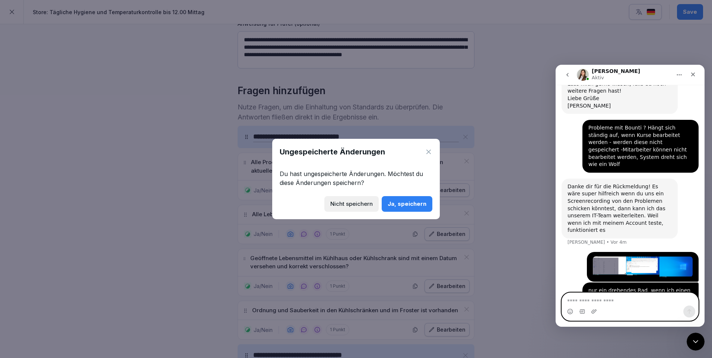
scroll to position [252, 0]
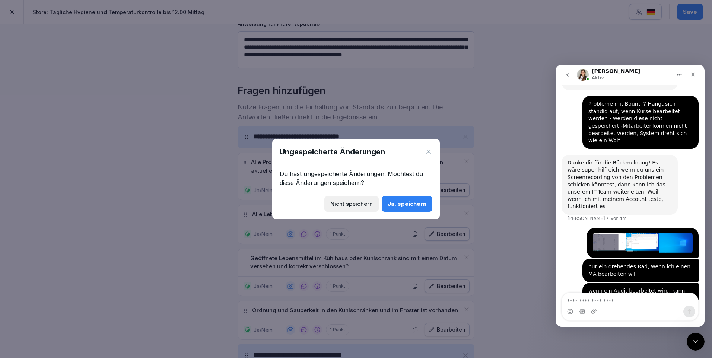
click at [356, 206] on div "Nicht speichern" at bounding box center [351, 204] width 42 height 8
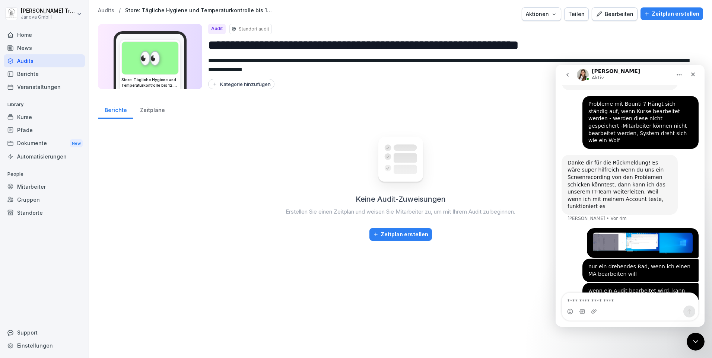
scroll to position [281, 0]
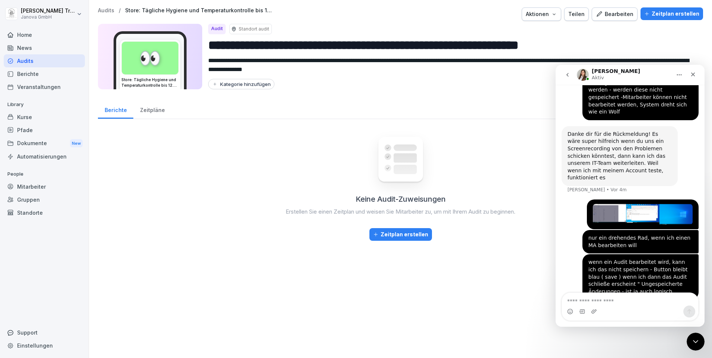
click at [51, 187] on div "Mitarbeiter" at bounding box center [44, 186] width 81 height 13
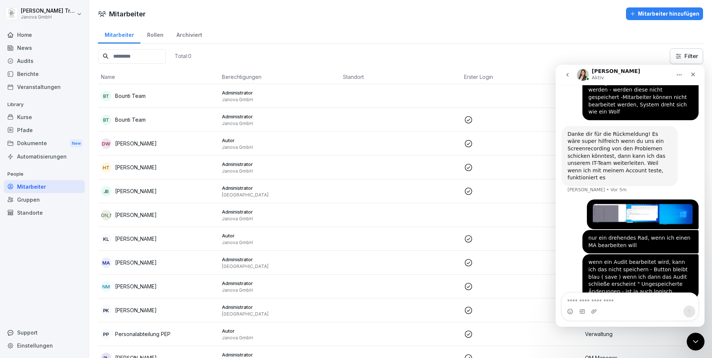
scroll to position [47, 0]
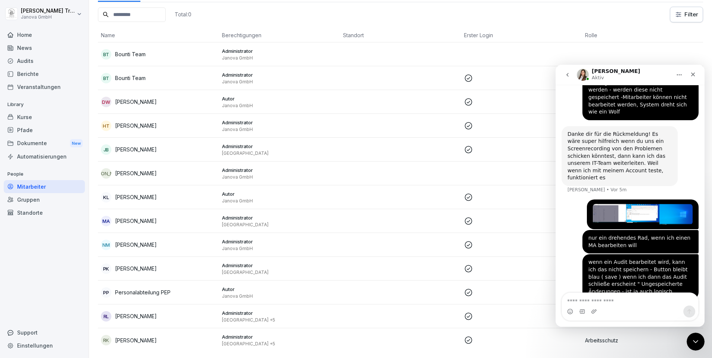
click at [140, 328] on td "RK Rouven Külz" at bounding box center [158, 340] width 121 height 24
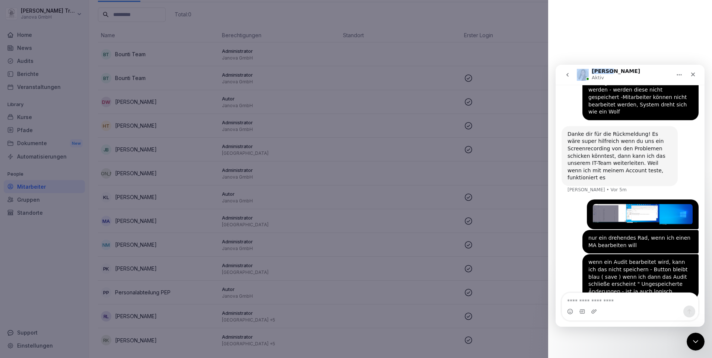
drag, startPoint x: 652, startPoint y: 76, endPoint x: 511, endPoint y: 80, distance: 140.8
click html "Miriam Aktiv Wie können wir weiterhelfen? Guten Morgen Miriam. Du hast mit Denn…"
click at [647, 25] on div at bounding box center [630, 179] width 164 height 358
click at [697, 336] on icon "Intercom-Nachrichtendienst schließen" at bounding box center [694, 340] width 9 height 9
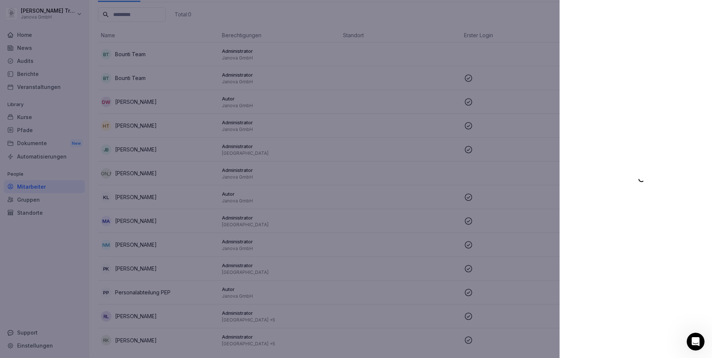
click at [47, 185] on div at bounding box center [356, 179] width 712 height 358
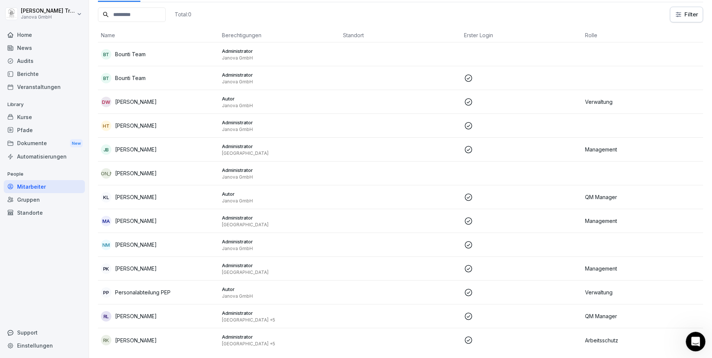
click at [695, 342] on icon "Intercom-Nachrichtendienst öffnen" at bounding box center [695, 341] width 12 height 12
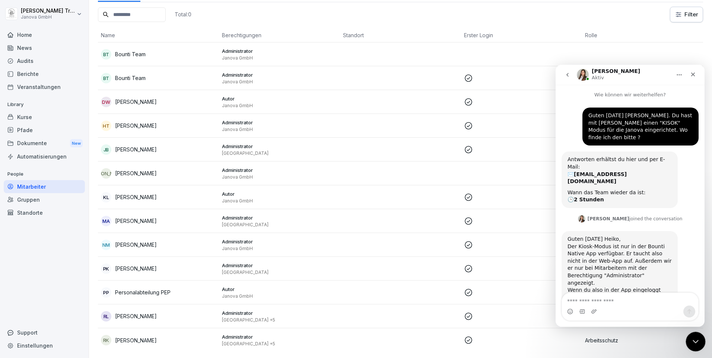
scroll to position [281, 0]
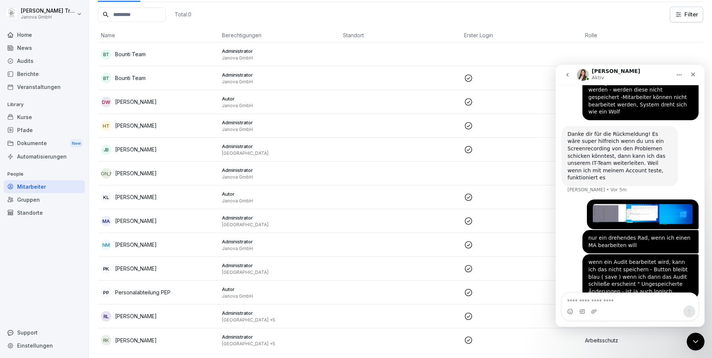
click at [606, 204] on img "Heiko sagt…" at bounding box center [643, 214] width 100 height 21
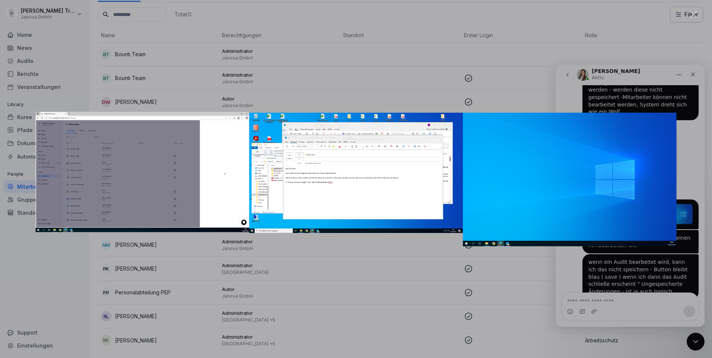
click at [330, 163] on img "Schließen" at bounding box center [356, 179] width 641 height 134
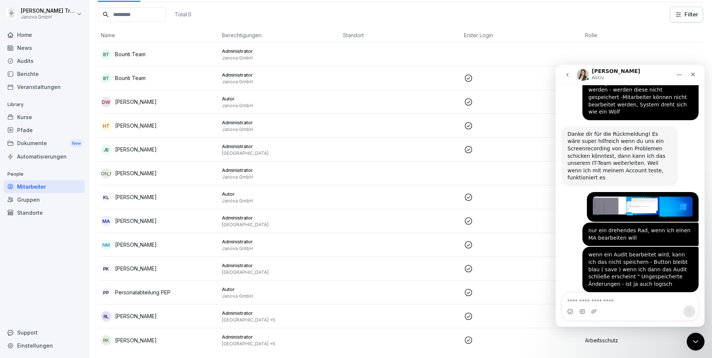
scroll to position [296, 0]
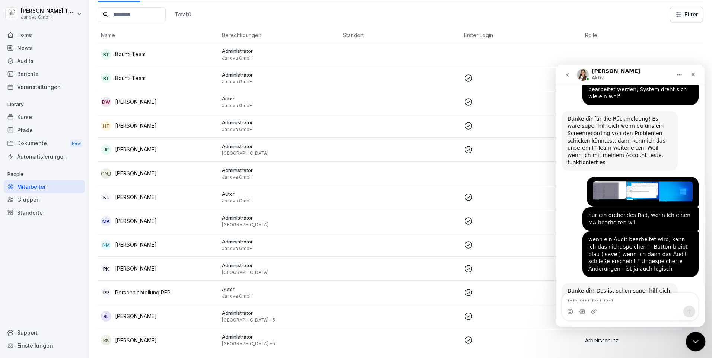
click at [697, 340] on icon "Intercom-Nachrichtendienst schließen" at bounding box center [694, 340] width 9 height 9
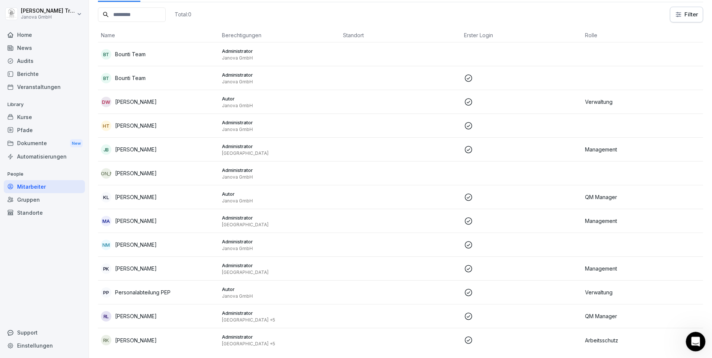
click at [695, 340] on icon "Intercom-Nachrichtendienst öffnen" at bounding box center [694, 341] width 5 height 6
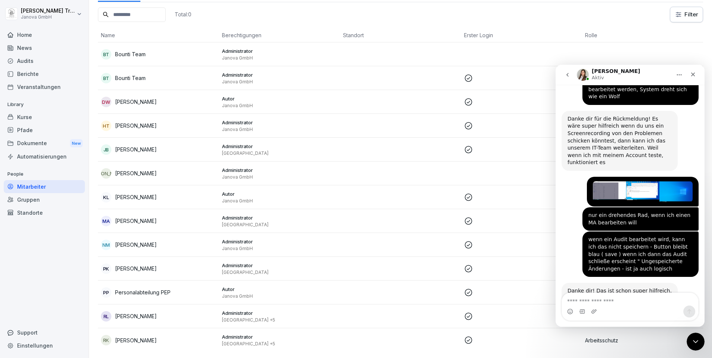
click at [601, 299] on textarea "Nachricht senden..." at bounding box center [630, 299] width 136 height 13
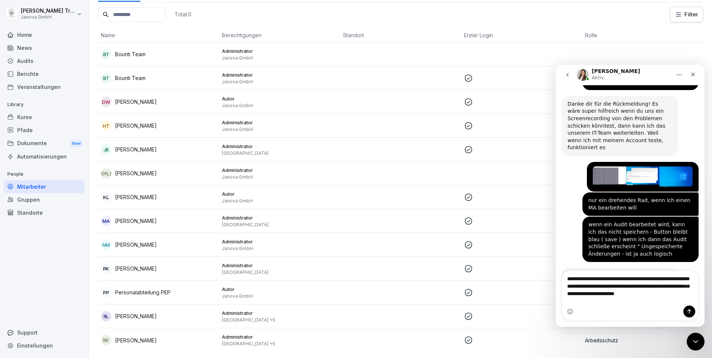
scroll to position [318, 0]
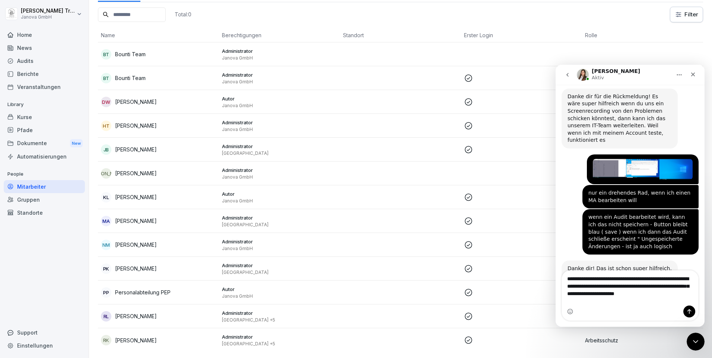
type textarea "**********"
click at [691, 311] on icon "Sende eine Nachricht…" at bounding box center [689, 312] width 6 height 6
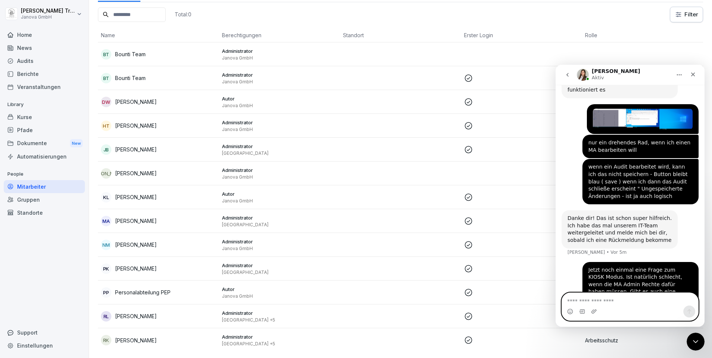
scroll to position [340, 0]
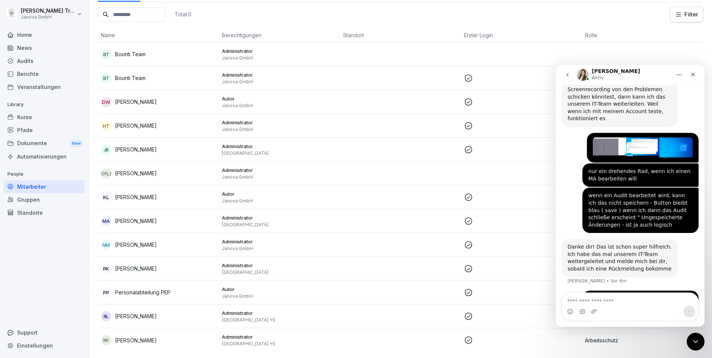
click at [29, 210] on div "Standorte" at bounding box center [44, 212] width 81 height 13
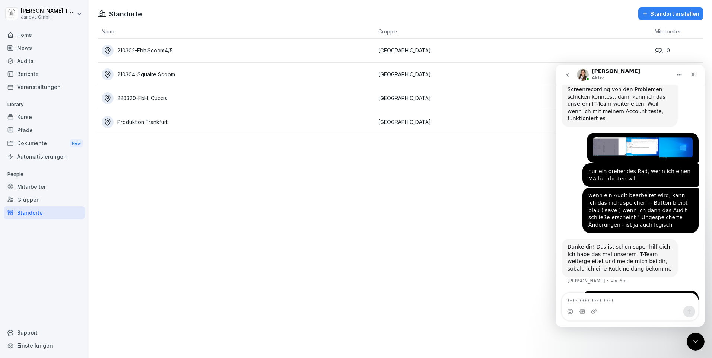
click at [161, 51] on div "210302-Fbh.Scoom4/5" at bounding box center [238, 51] width 273 height 12
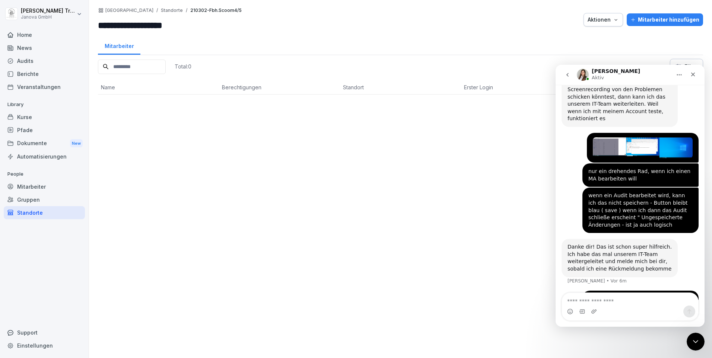
click at [667, 19] on div "Mitarbeiter hinzufügen" at bounding box center [664, 20] width 69 height 8
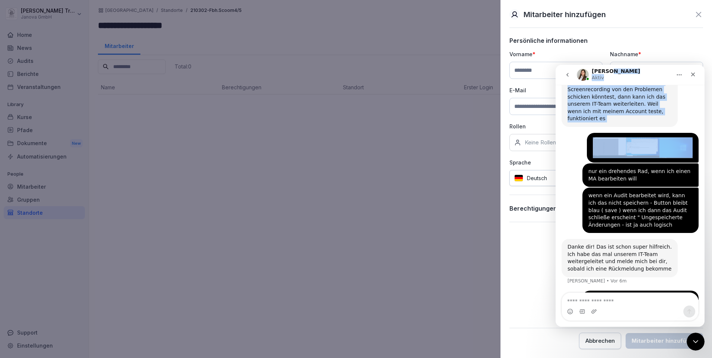
drag, startPoint x: 655, startPoint y: 75, endPoint x: 381, endPoint y: 127, distance: 279.0
click html "Miriam Aktiv Wie können wir weiterhelfen? Guten Morgen Miriam. Du hast mit Denn…"
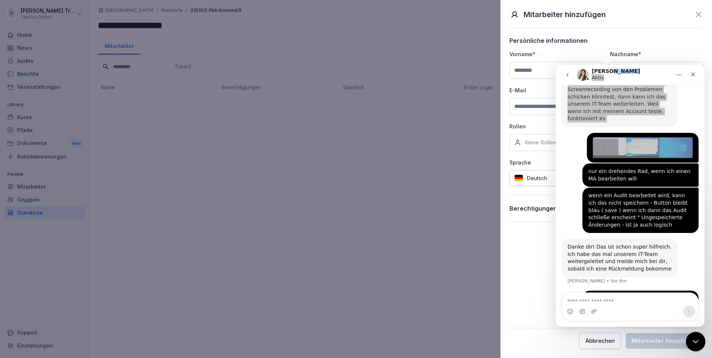
click at [693, 340] on icon "Intercom-Nachrichtendienst schließen" at bounding box center [694, 340] width 9 height 9
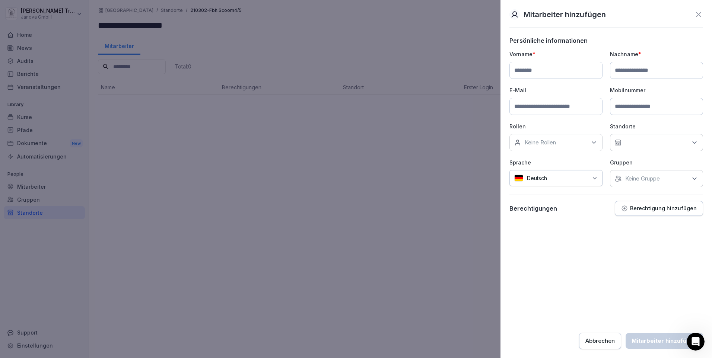
click at [666, 209] on p "Berechtigung hinzufügen" at bounding box center [663, 209] width 67 height 6
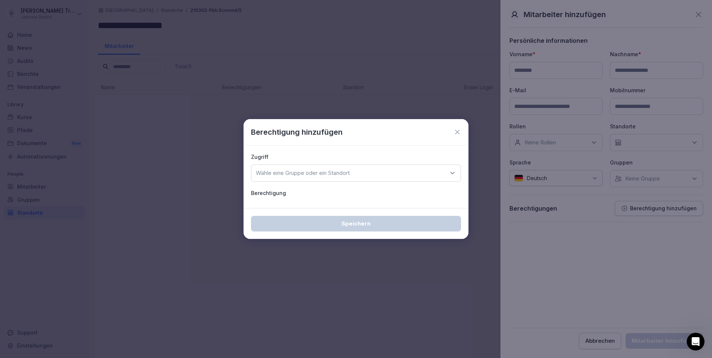
click at [450, 172] on icon at bounding box center [452, 172] width 7 height 7
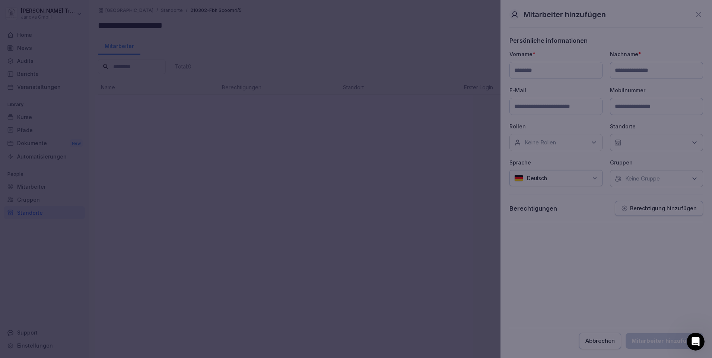
click at [430, 264] on div at bounding box center [356, 179] width 712 height 358
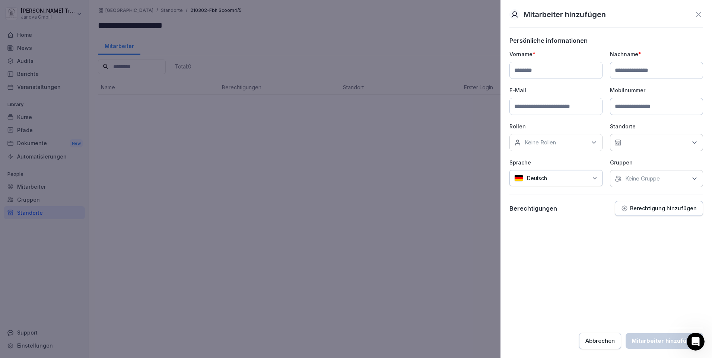
click at [558, 73] on input at bounding box center [555, 70] width 93 height 17
type input "*"
click at [619, 68] on input at bounding box center [656, 70] width 93 height 17
type input "*"
click at [572, 106] on input at bounding box center [555, 106] width 93 height 17
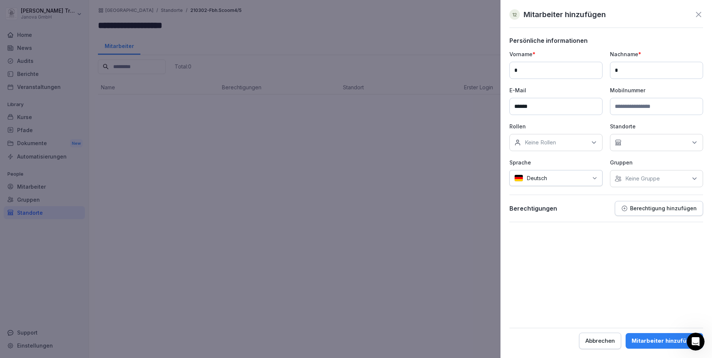
type input "******"
click at [690, 213] on button "Berechtigung hinzufügen" at bounding box center [659, 208] width 88 height 15
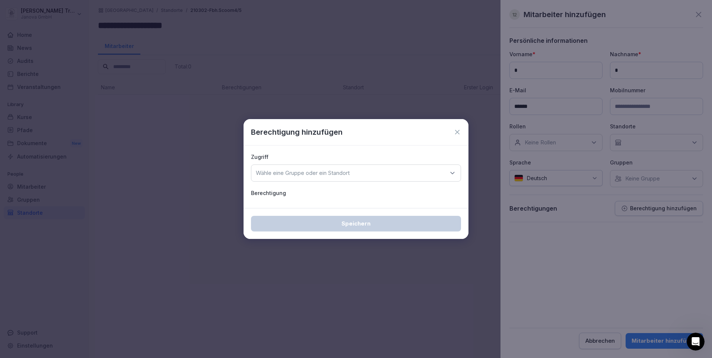
click at [281, 174] on p "Wähle eine Gruppe oder ein Standort" at bounding box center [303, 172] width 94 height 7
click at [459, 131] on icon at bounding box center [457, 131] width 7 height 7
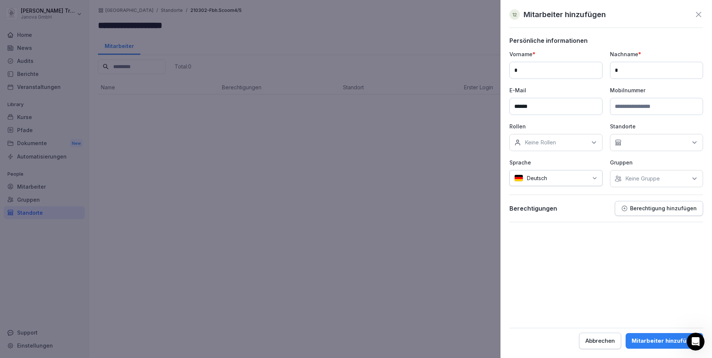
click at [694, 142] on icon at bounding box center [694, 142] width 7 height 7
click at [594, 143] on icon at bounding box center [593, 142] width 7 height 7
click at [594, 143] on icon at bounding box center [594, 143] width 4 height 2
click at [693, 177] on icon at bounding box center [694, 178] width 7 height 7
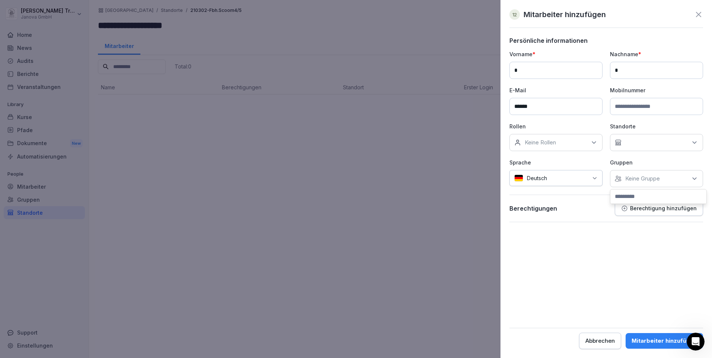
click at [693, 177] on icon at bounding box center [694, 178] width 7 height 7
click at [610, 337] on div "Abbrechen" at bounding box center [599, 341] width 29 height 8
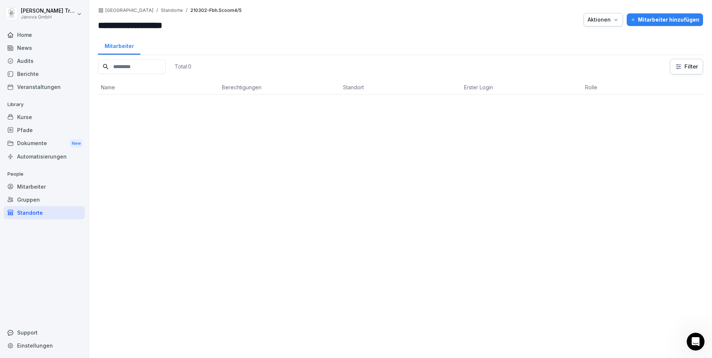
click at [29, 187] on div "Mitarbeiter" at bounding box center [44, 186] width 81 height 13
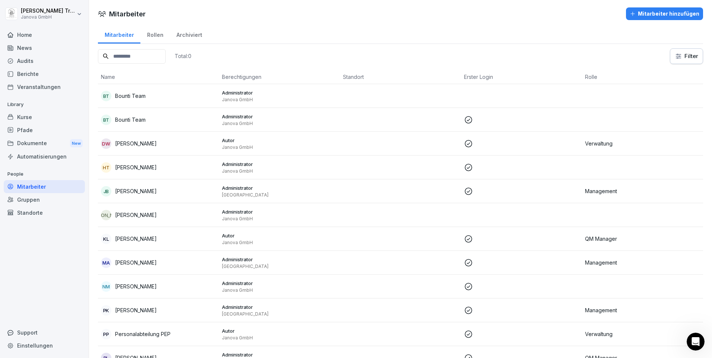
scroll to position [47, 0]
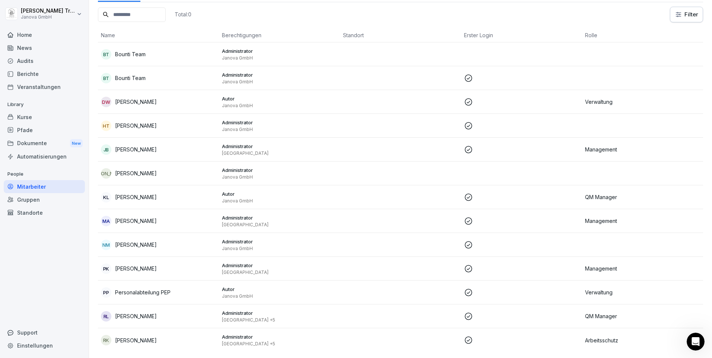
click at [140, 146] on p "[PERSON_NAME]" at bounding box center [136, 150] width 42 height 8
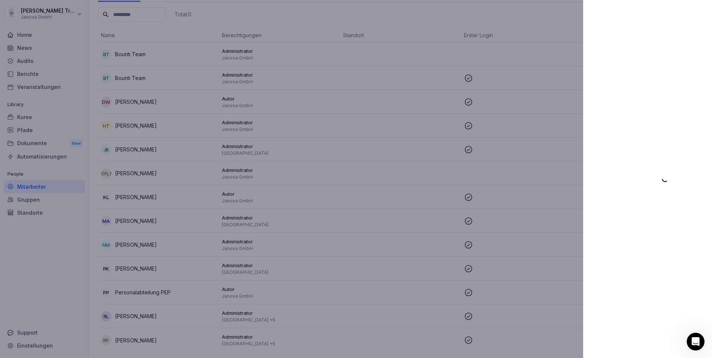
click at [140, 142] on div at bounding box center [356, 179] width 712 height 358
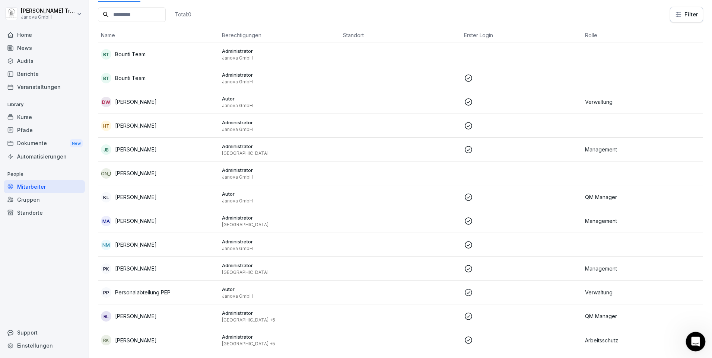
click at [694, 340] on icon "Intercom-Nachrichtendienst öffnen" at bounding box center [695, 341] width 12 height 12
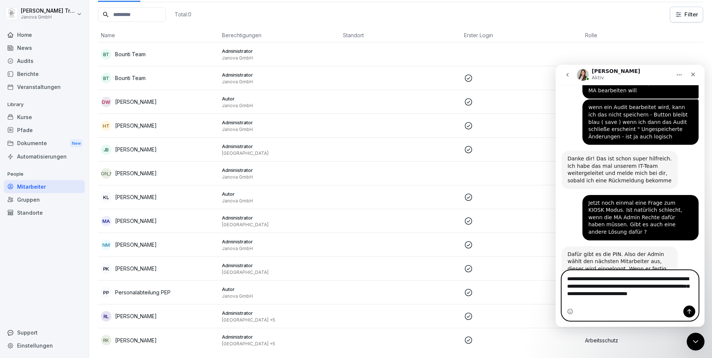
scroll to position [436, 0]
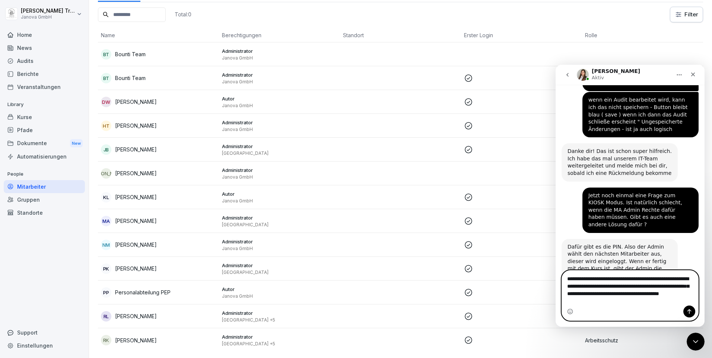
type textarea "**********"
click at [689, 311] on icon "Sende eine Nachricht…" at bounding box center [689, 311] width 4 height 5
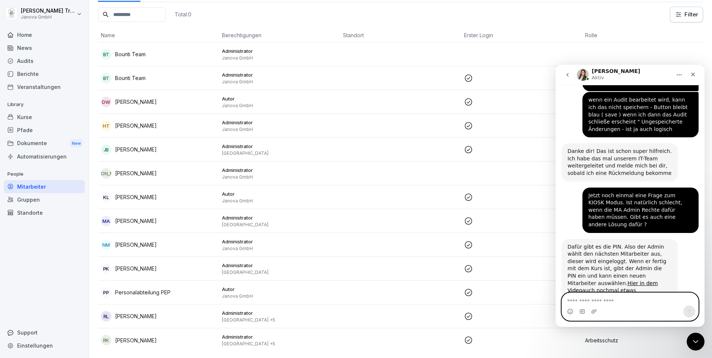
scroll to position [465, 0]
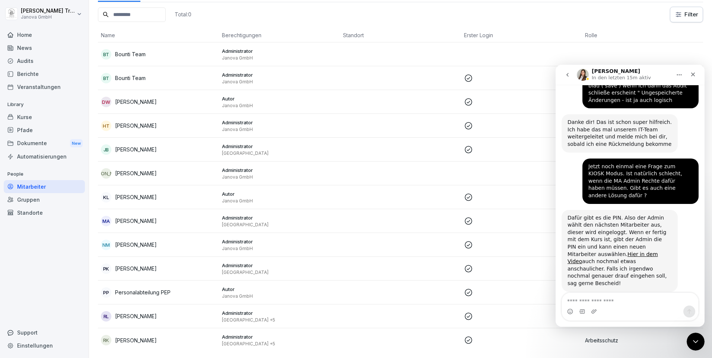
click at [128, 122] on p "[PERSON_NAME]" at bounding box center [136, 126] width 42 height 8
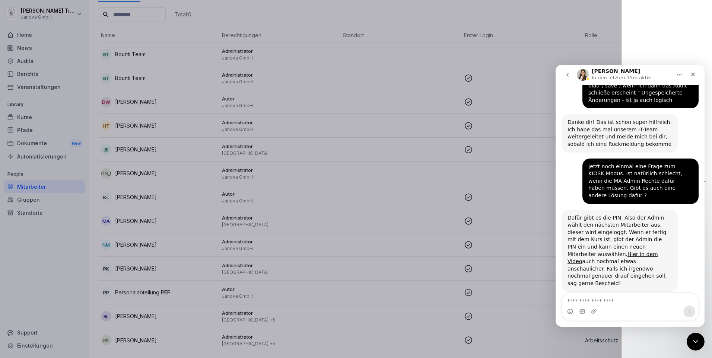
click at [128, 122] on div at bounding box center [356, 179] width 712 height 358
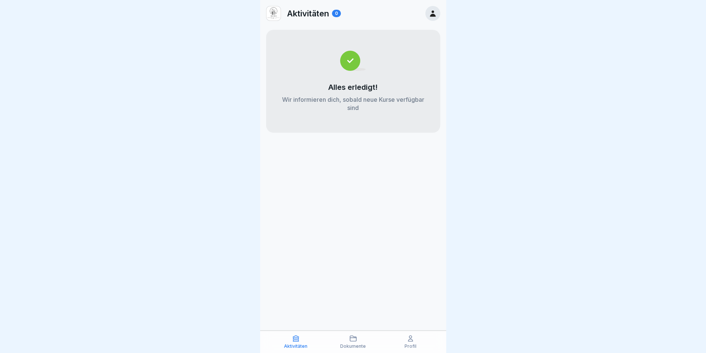
click at [433, 15] on icon at bounding box center [433, 13] width 6 height 6
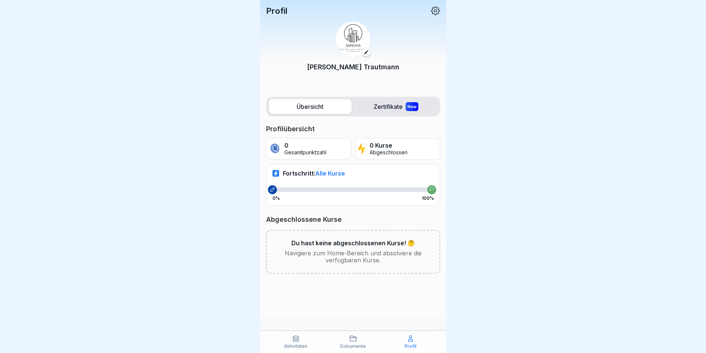
click at [436, 11] on icon at bounding box center [436, 11] width 10 height 10
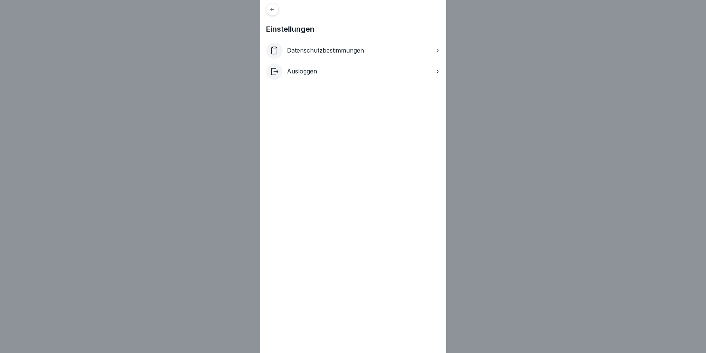
click at [275, 10] on icon at bounding box center [273, 10] width 6 height 6
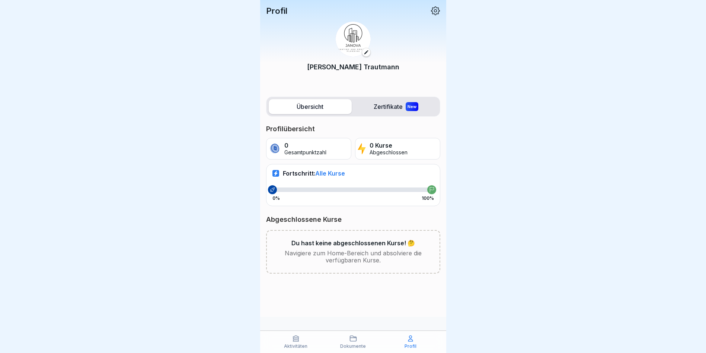
click at [350, 341] on icon at bounding box center [353, 337] width 7 height 7
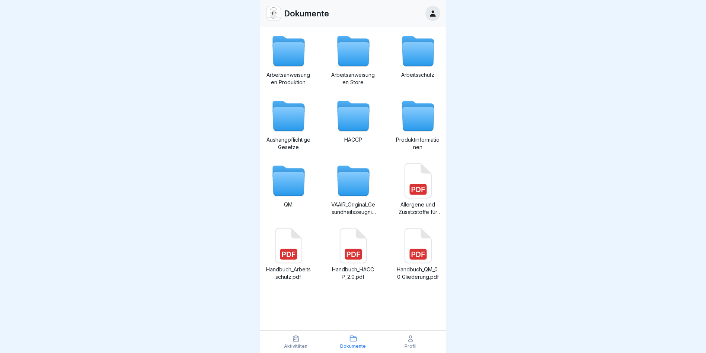
click at [299, 337] on icon at bounding box center [295, 337] width 7 height 7
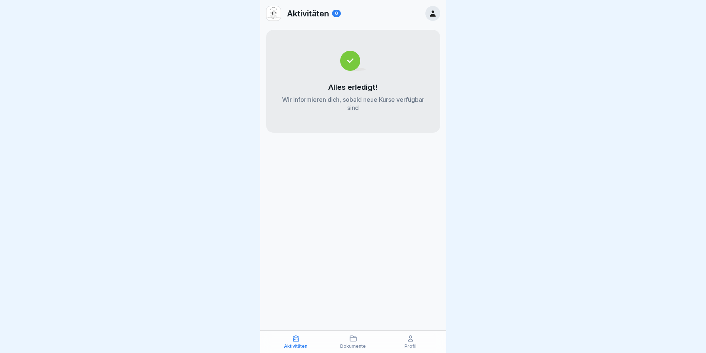
click at [410, 337] on icon at bounding box center [410, 339] width 4 height 6
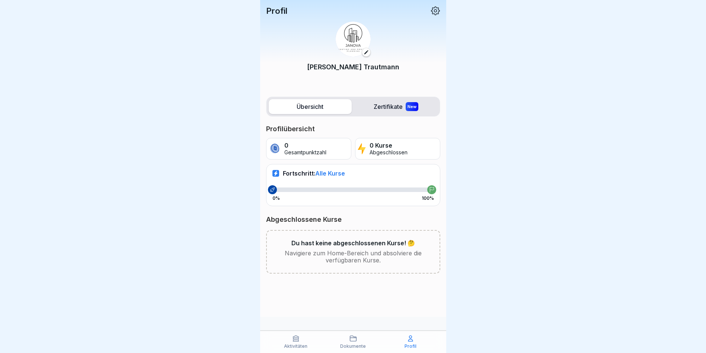
click at [167, 54] on div at bounding box center [353, 176] width 706 height 353
click at [398, 108] on label "Zertifikate New" at bounding box center [396, 106] width 83 height 15
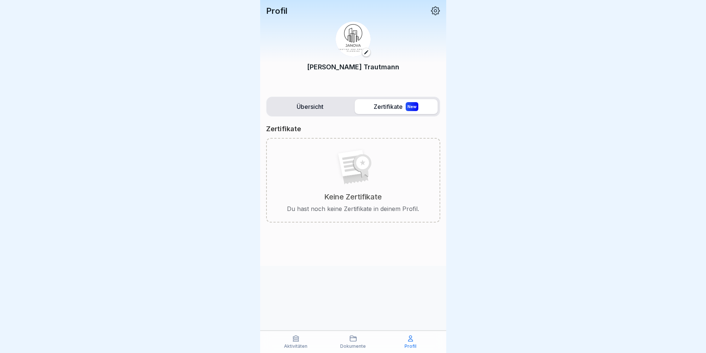
click at [414, 337] on icon at bounding box center [410, 337] width 7 height 7
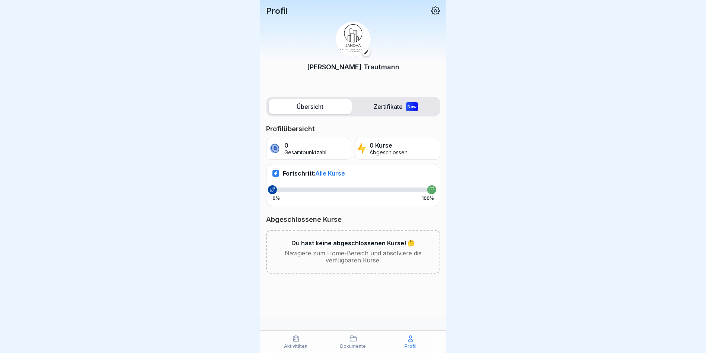
click at [352, 338] on icon at bounding box center [353, 337] width 7 height 7
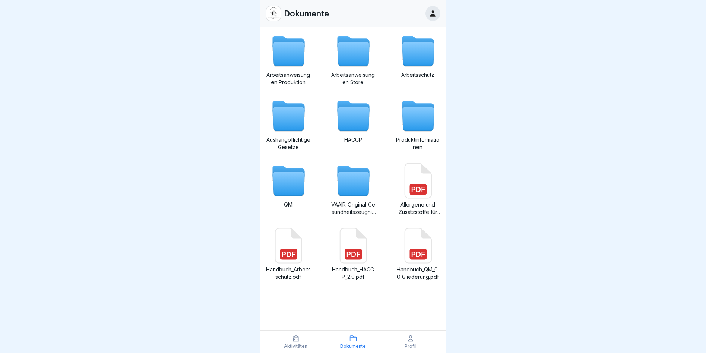
click at [360, 185] on icon at bounding box center [353, 184] width 32 height 24
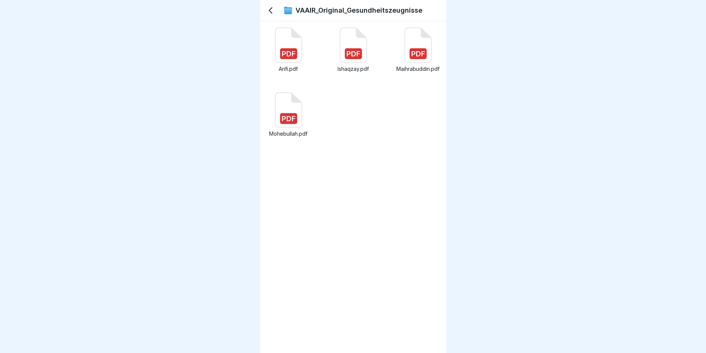
click at [288, 49] on rect at bounding box center [288, 53] width 17 height 11
click at [271, 10] on icon at bounding box center [270, 10] width 9 height 9
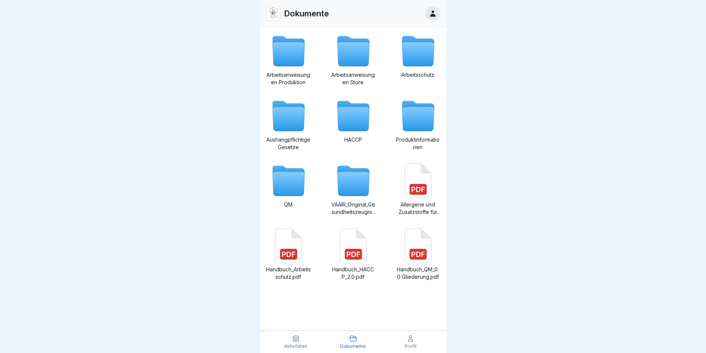
click at [271, 10] on img at bounding box center [274, 13] width 14 height 14
click at [300, 342] on div "Aktivitäten" at bounding box center [296, 341] width 54 height 14
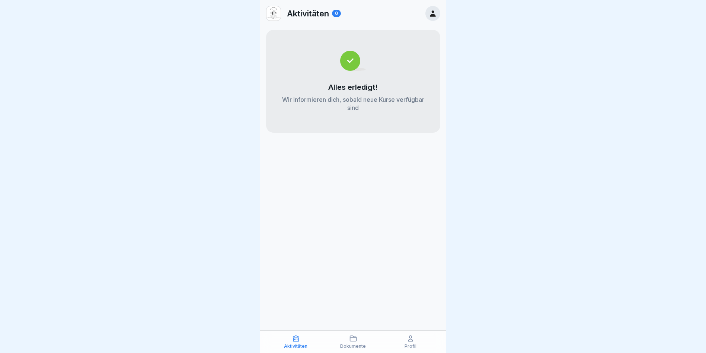
click at [435, 12] on icon at bounding box center [433, 13] width 8 height 8
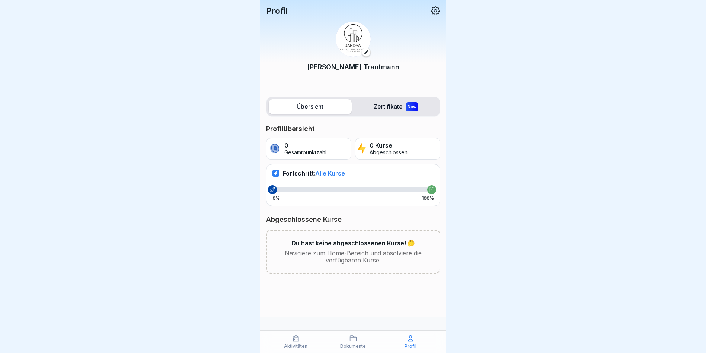
click at [298, 338] on icon at bounding box center [296, 339] width 6 height 6
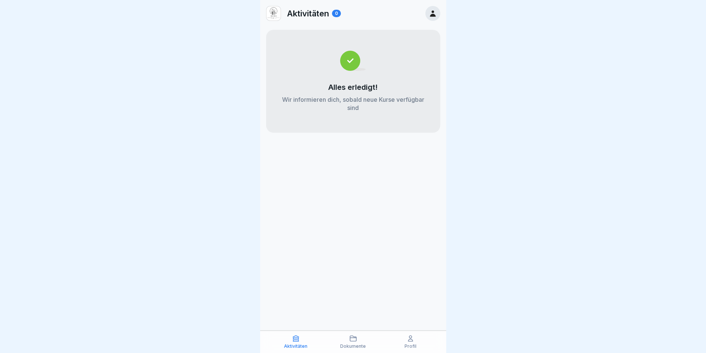
click at [409, 342] on icon at bounding box center [410, 337] width 7 height 7
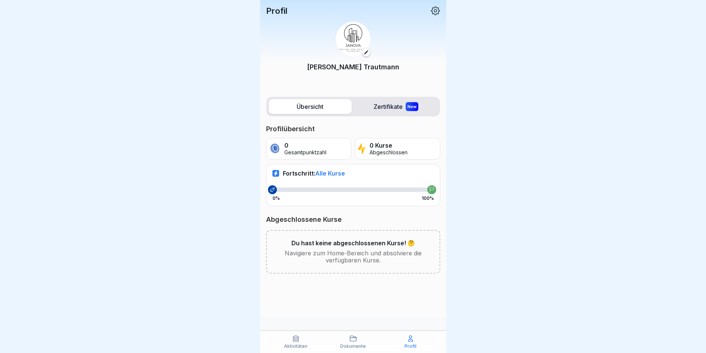
click at [436, 10] on icon at bounding box center [436, 11] width 10 height 10
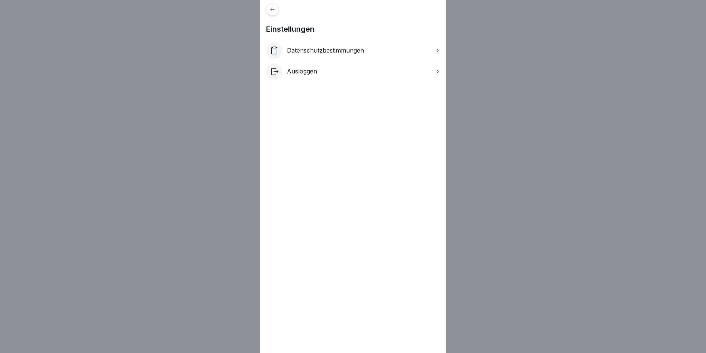
click at [274, 10] on icon at bounding box center [272, 8] width 4 height 3
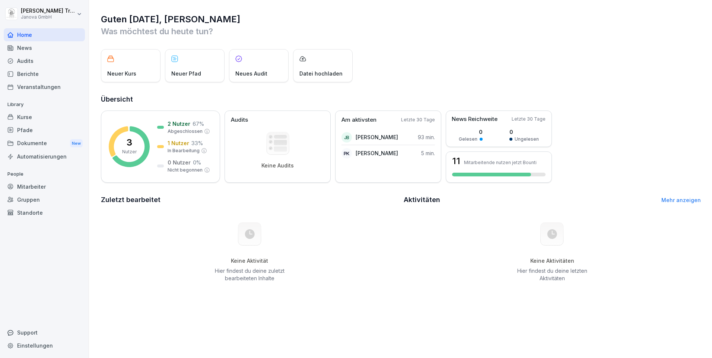
click at [33, 334] on div "Support" at bounding box center [44, 332] width 81 height 13
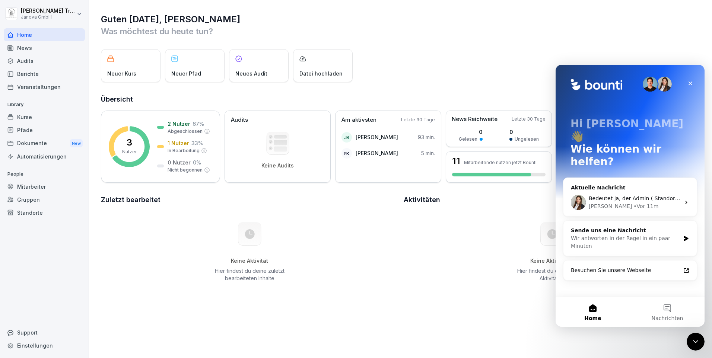
click at [32, 184] on div "Mitarbeiter" at bounding box center [44, 186] width 81 height 13
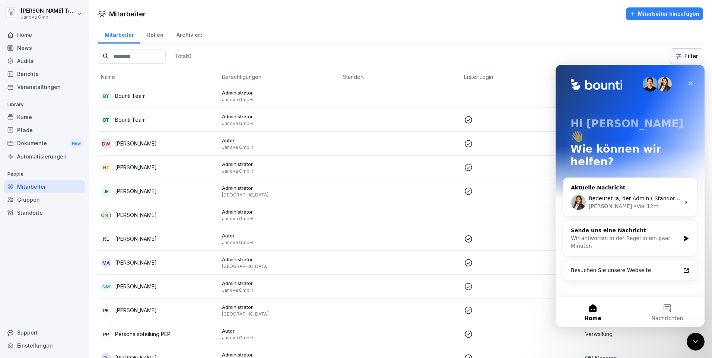
click at [599, 189] on div "Bedeutet ja, der Admin ( Standortleiter ) muss immer vor Ort sein, wenn es in s…" at bounding box center [629, 203] width 133 height 28
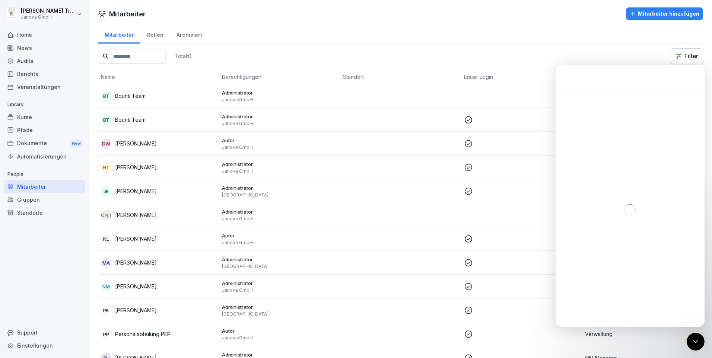
scroll to position [465, 0]
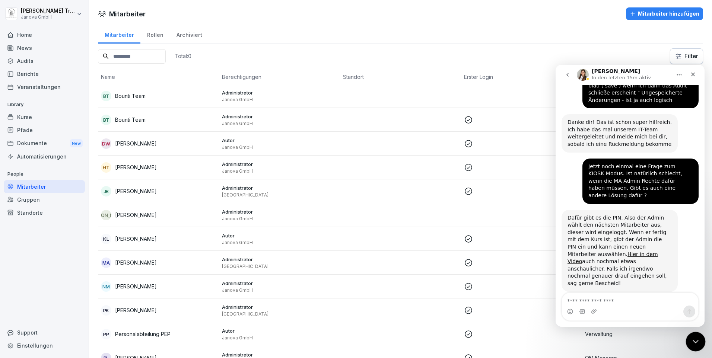
click at [693, 336] on icon "Intercom-Nachrichtendienst schließen" at bounding box center [694, 340] width 9 height 9
